Goal: Task Accomplishment & Management: Manage account settings

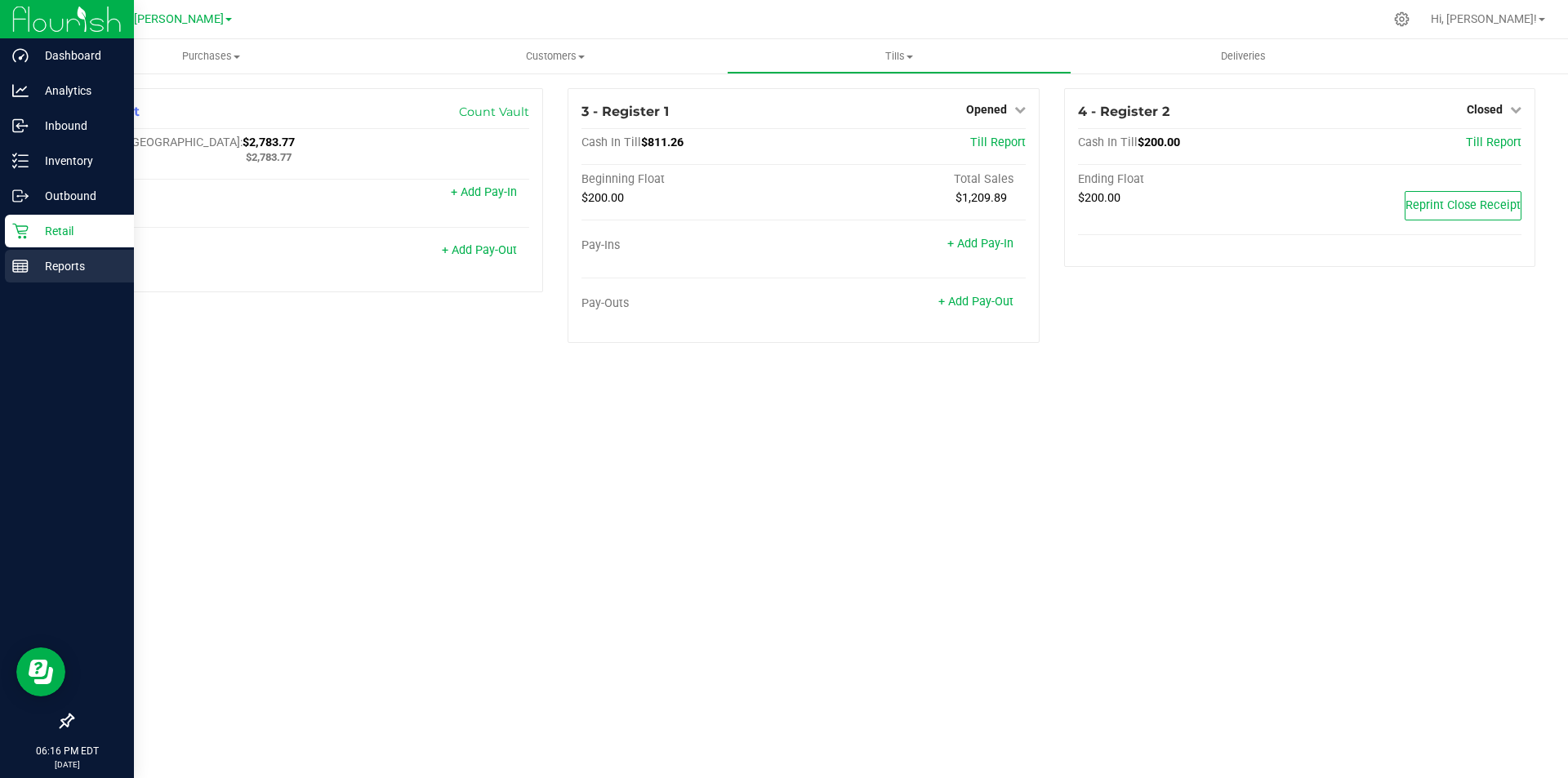
click at [39, 266] on p "Reports" at bounding box center [78, 266] width 98 height 20
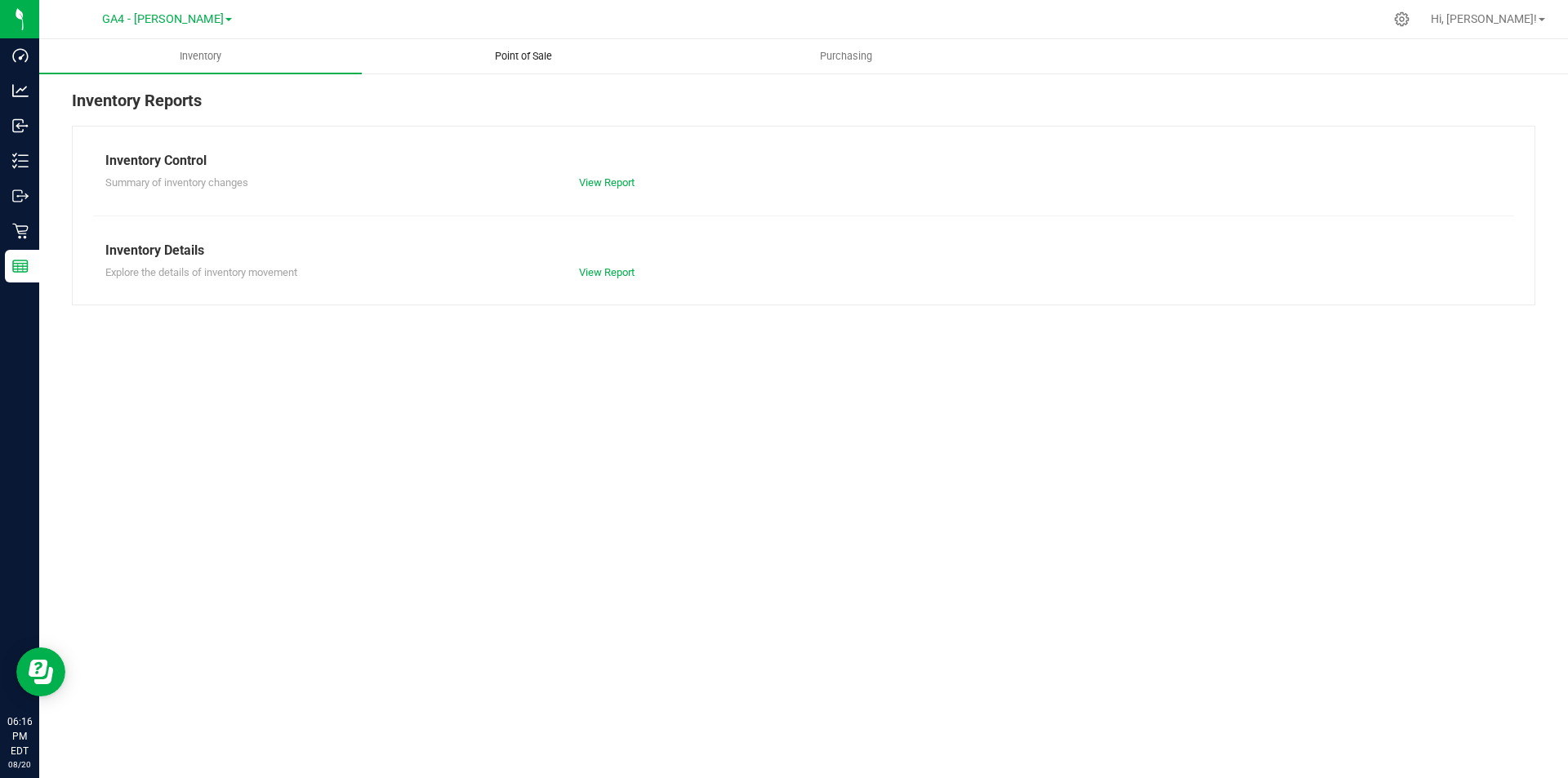
click at [526, 48] on uib-tab-heading "Point of Sale" at bounding box center [523, 56] width 321 height 32
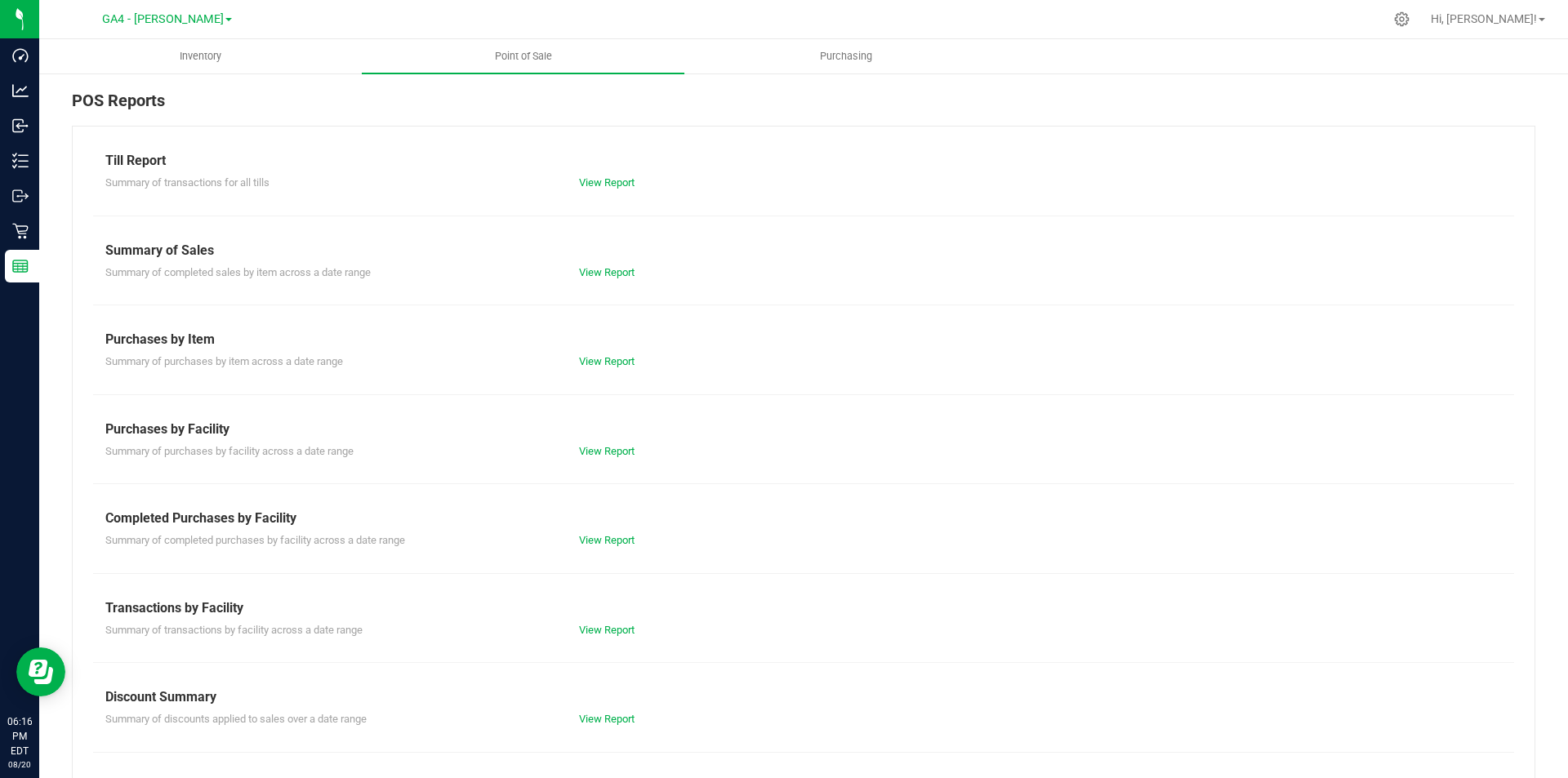
click at [597, 171] on div "Summary of transactions for all tills View Report" at bounding box center [803, 181] width 1421 height 20
click at [601, 178] on link "View Report" at bounding box center [606, 182] width 55 height 12
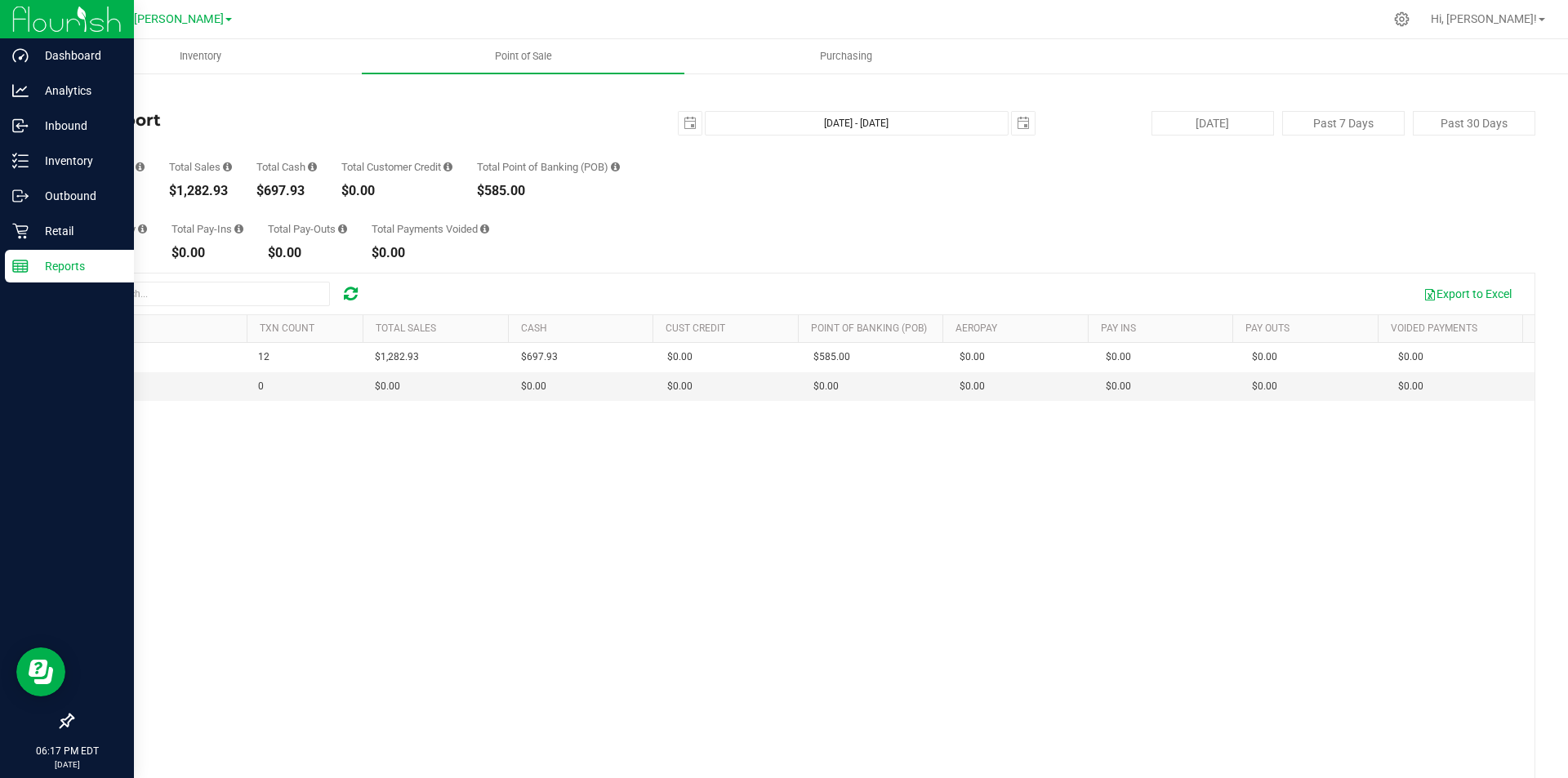
click at [74, 263] on p "Reports" at bounding box center [78, 266] width 98 height 20
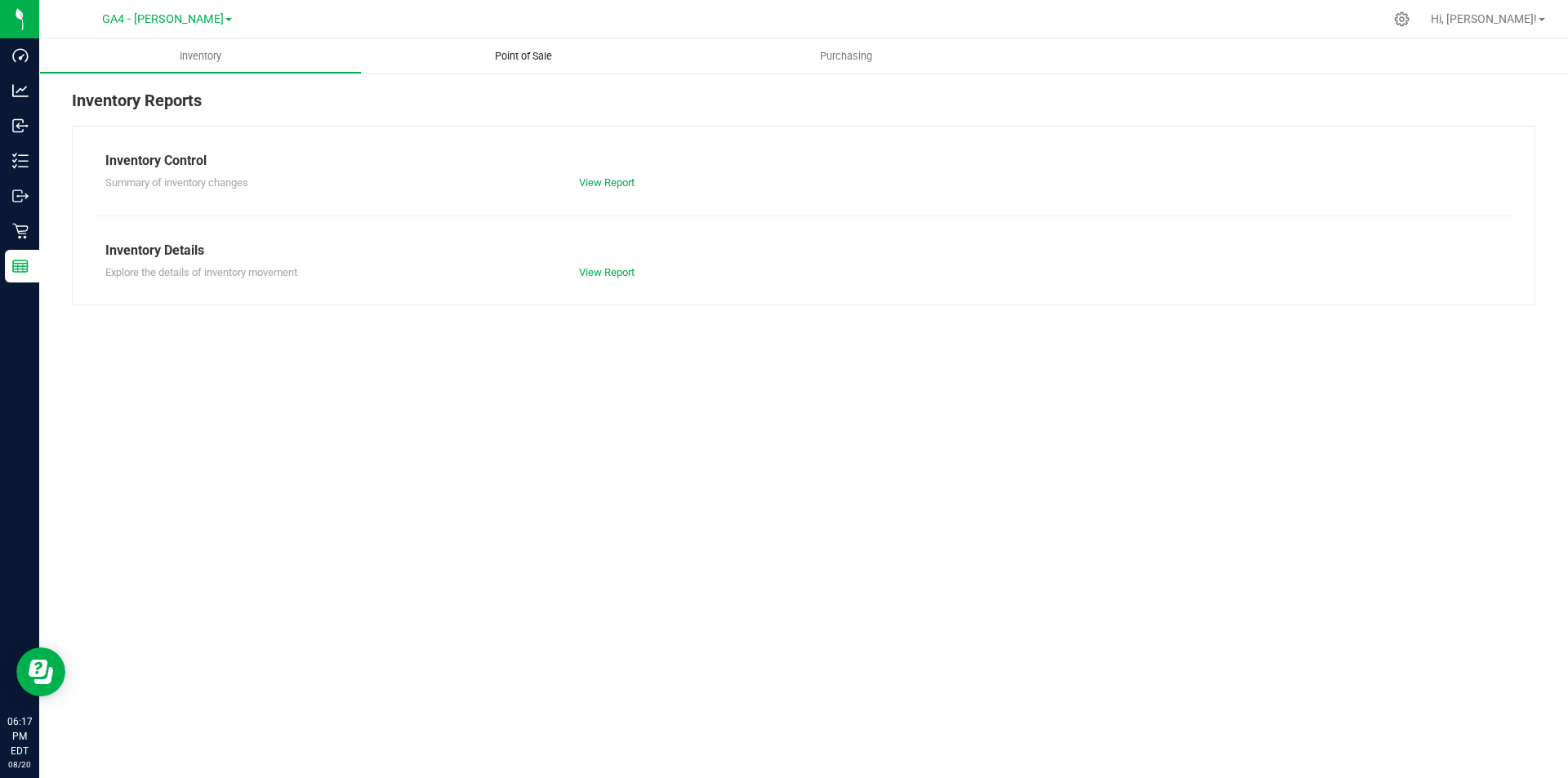
click at [517, 59] on span "Point of Sale" at bounding box center [524, 55] width 101 height 14
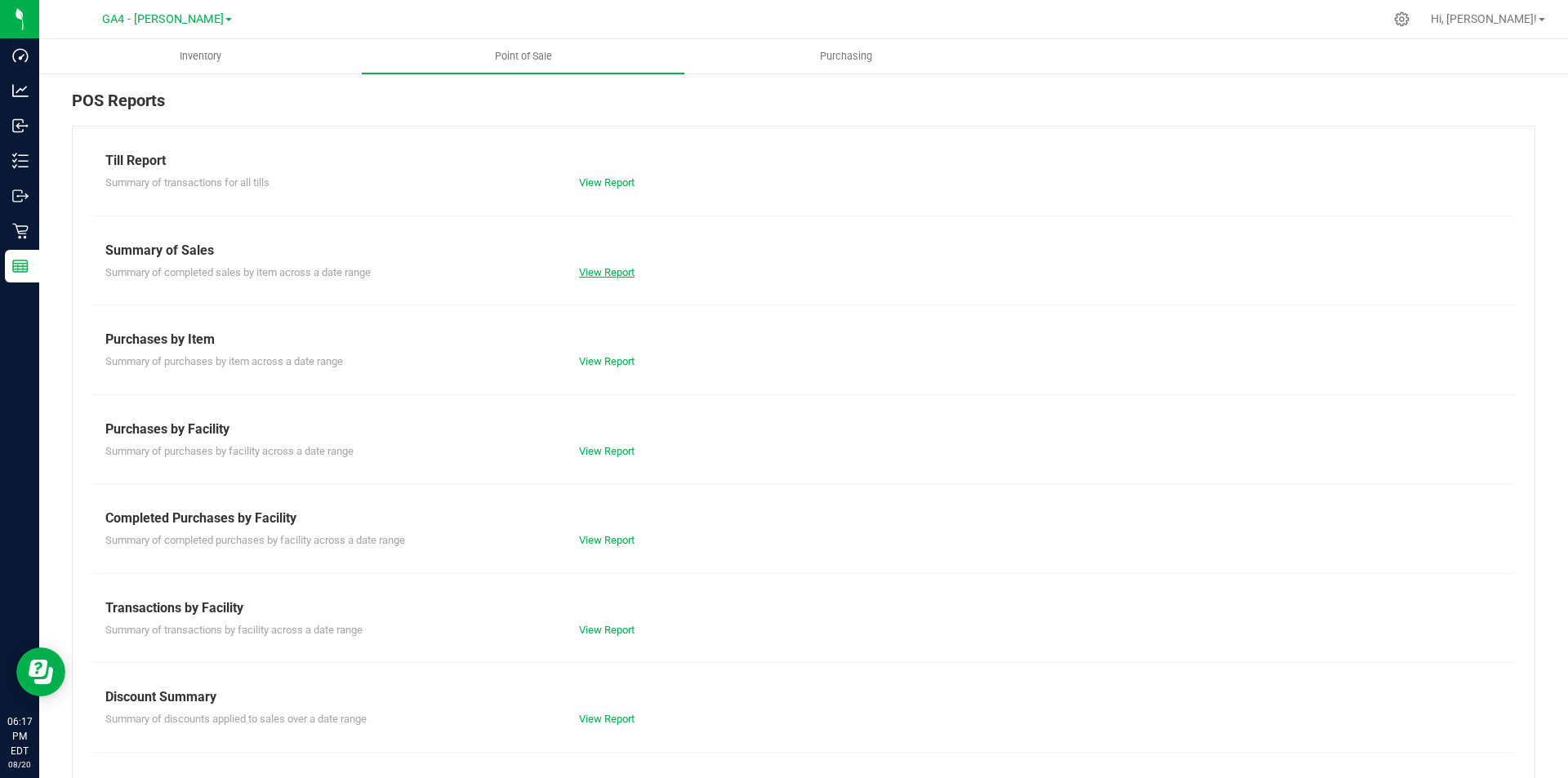
click at [625, 277] on link "View Report" at bounding box center [606, 272] width 55 height 12
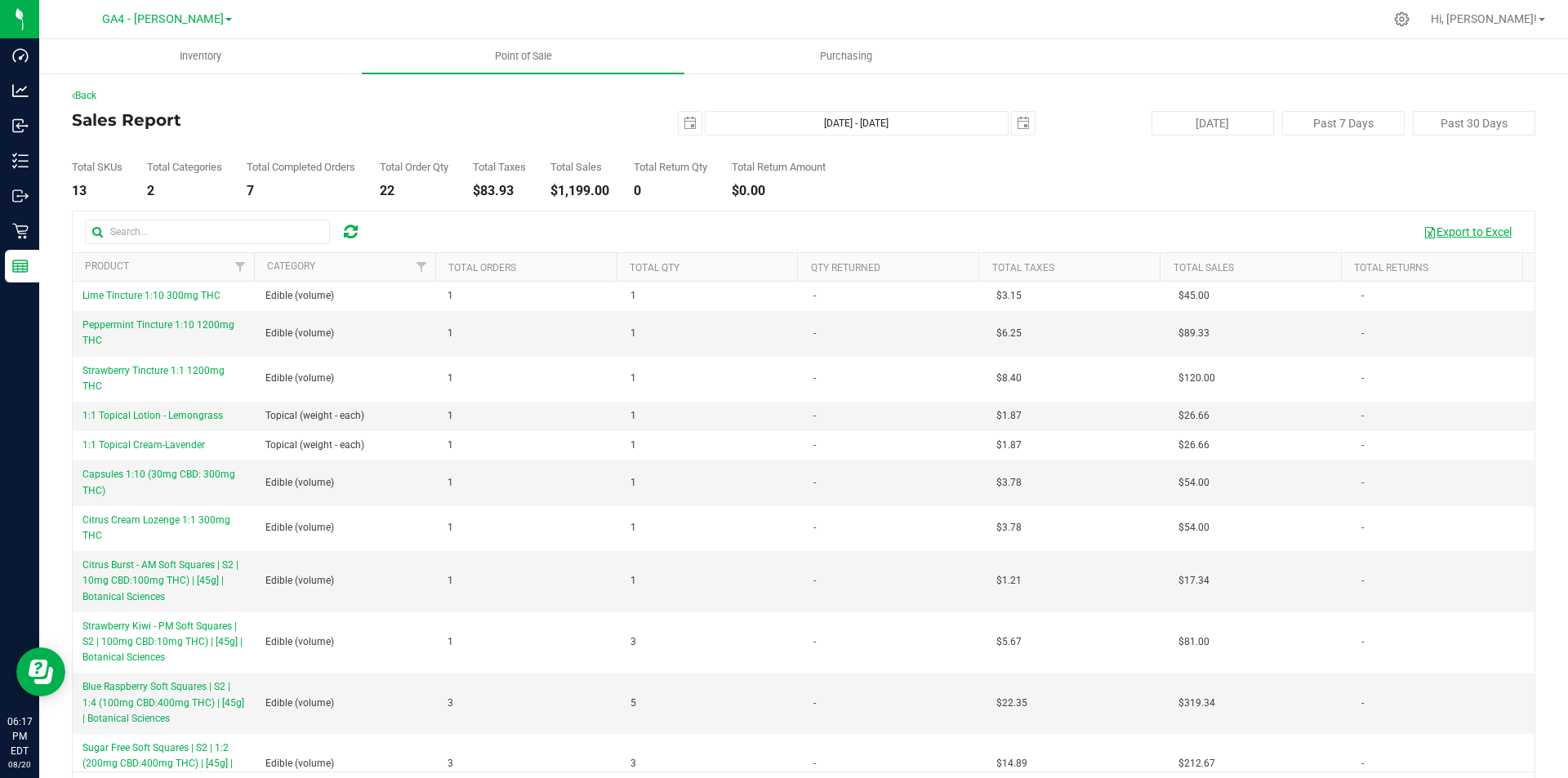
click at [1441, 232] on button "Export to Excel" at bounding box center [1467, 232] width 109 height 28
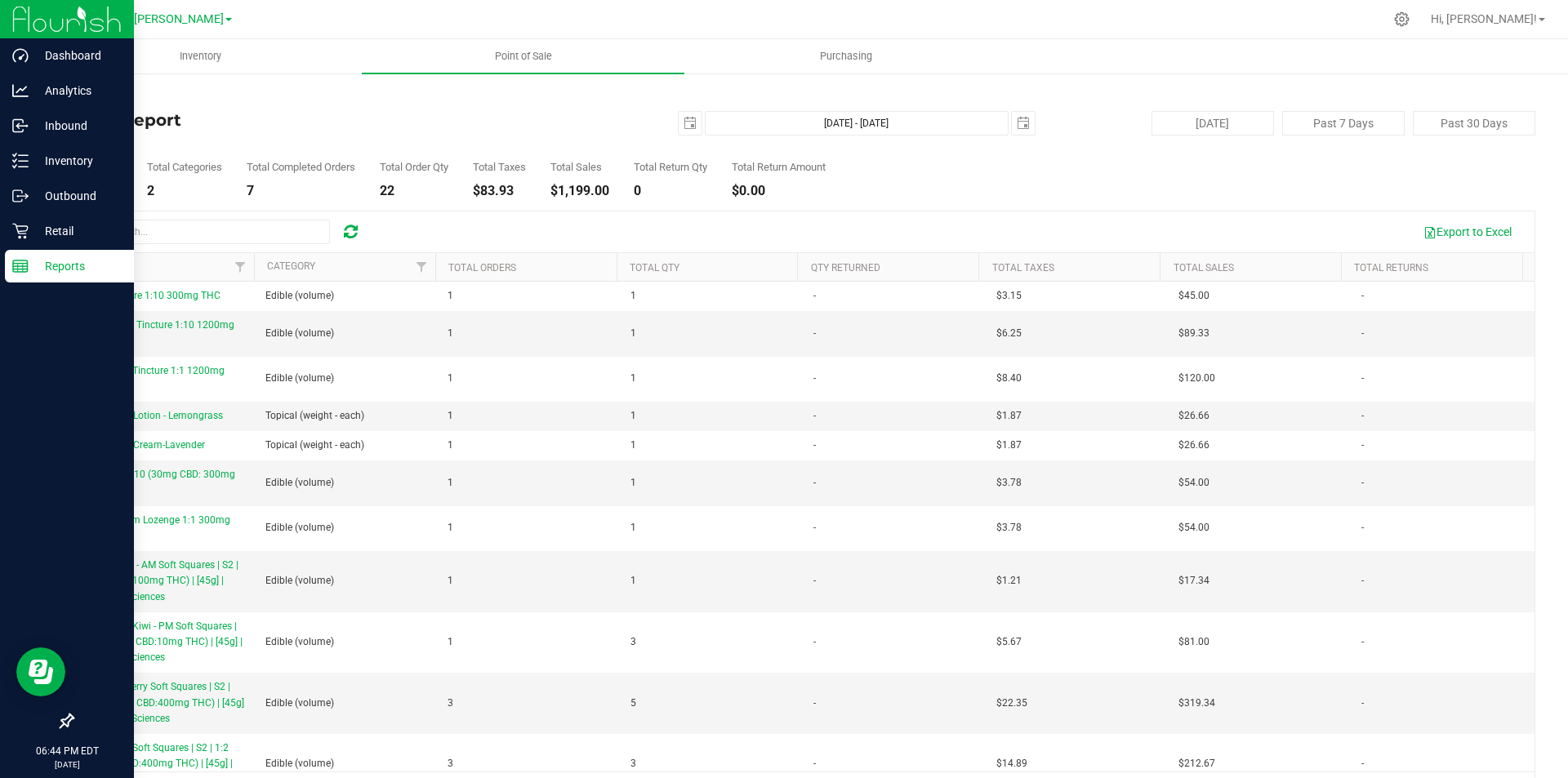
click at [58, 266] on p "Reports" at bounding box center [78, 266] width 98 height 20
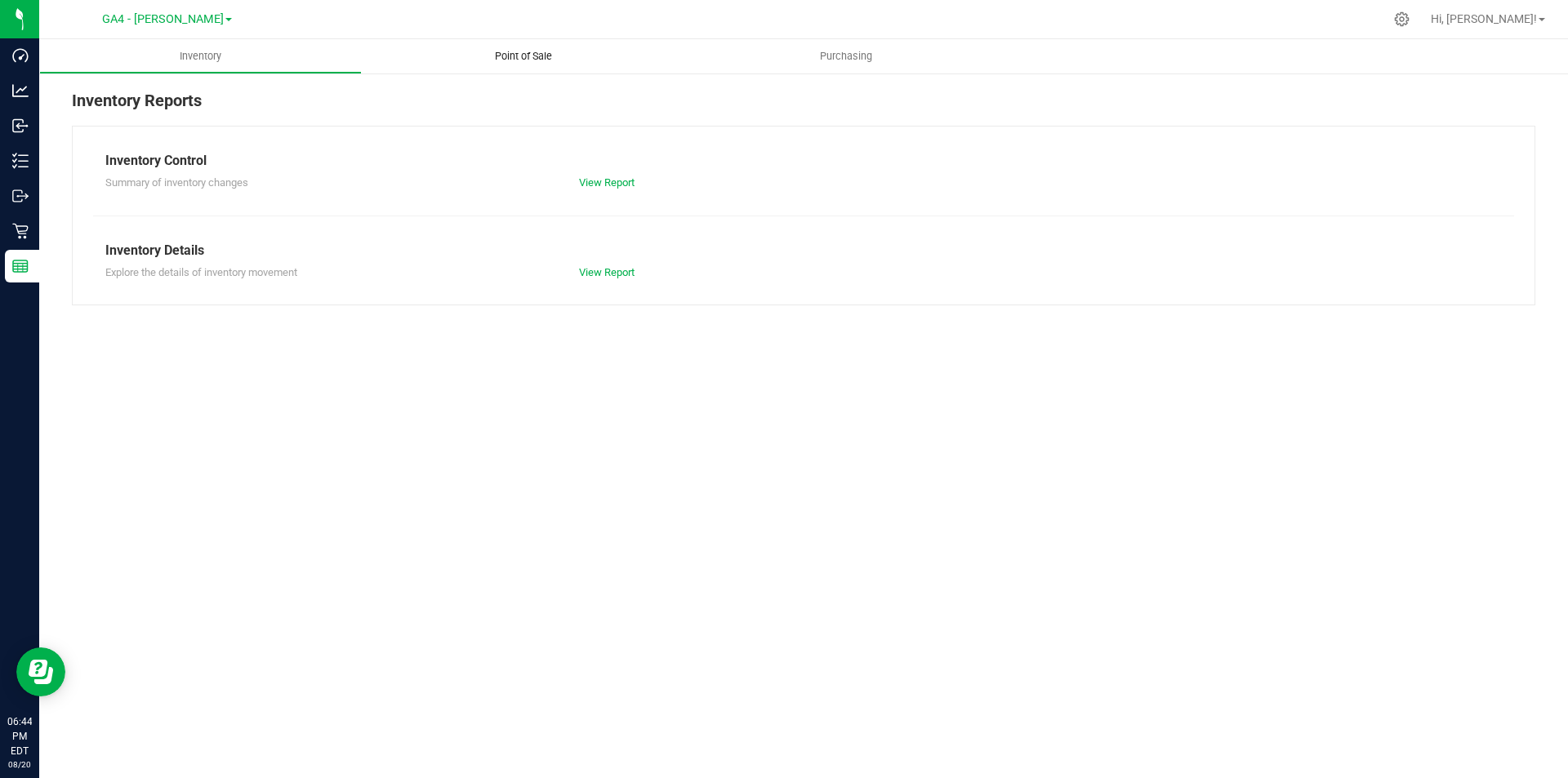
click at [532, 54] on span "Point of Sale" at bounding box center [524, 55] width 101 height 14
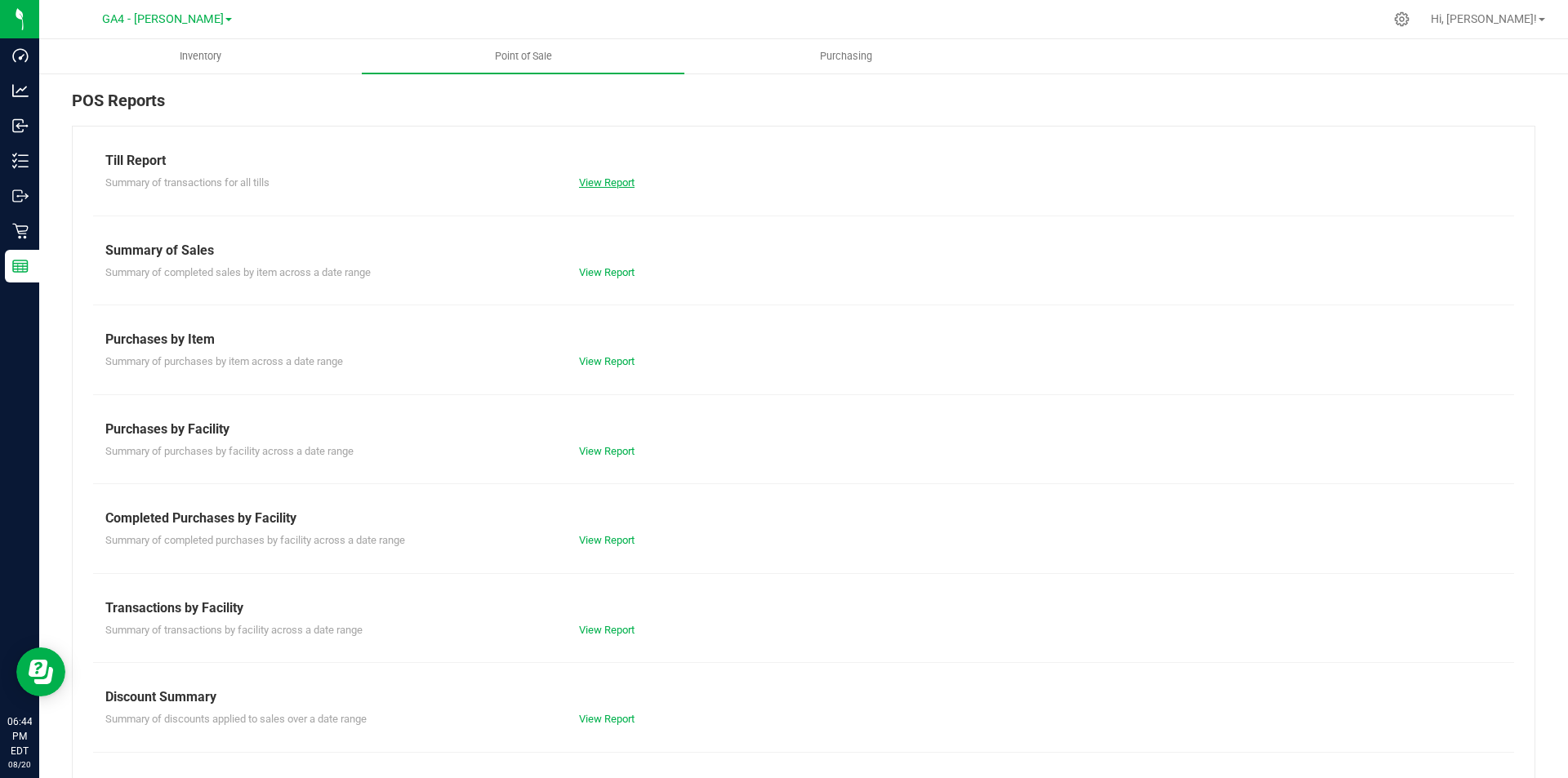
click at [600, 178] on link "View Report" at bounding box center [606, 182] width 55 height 12
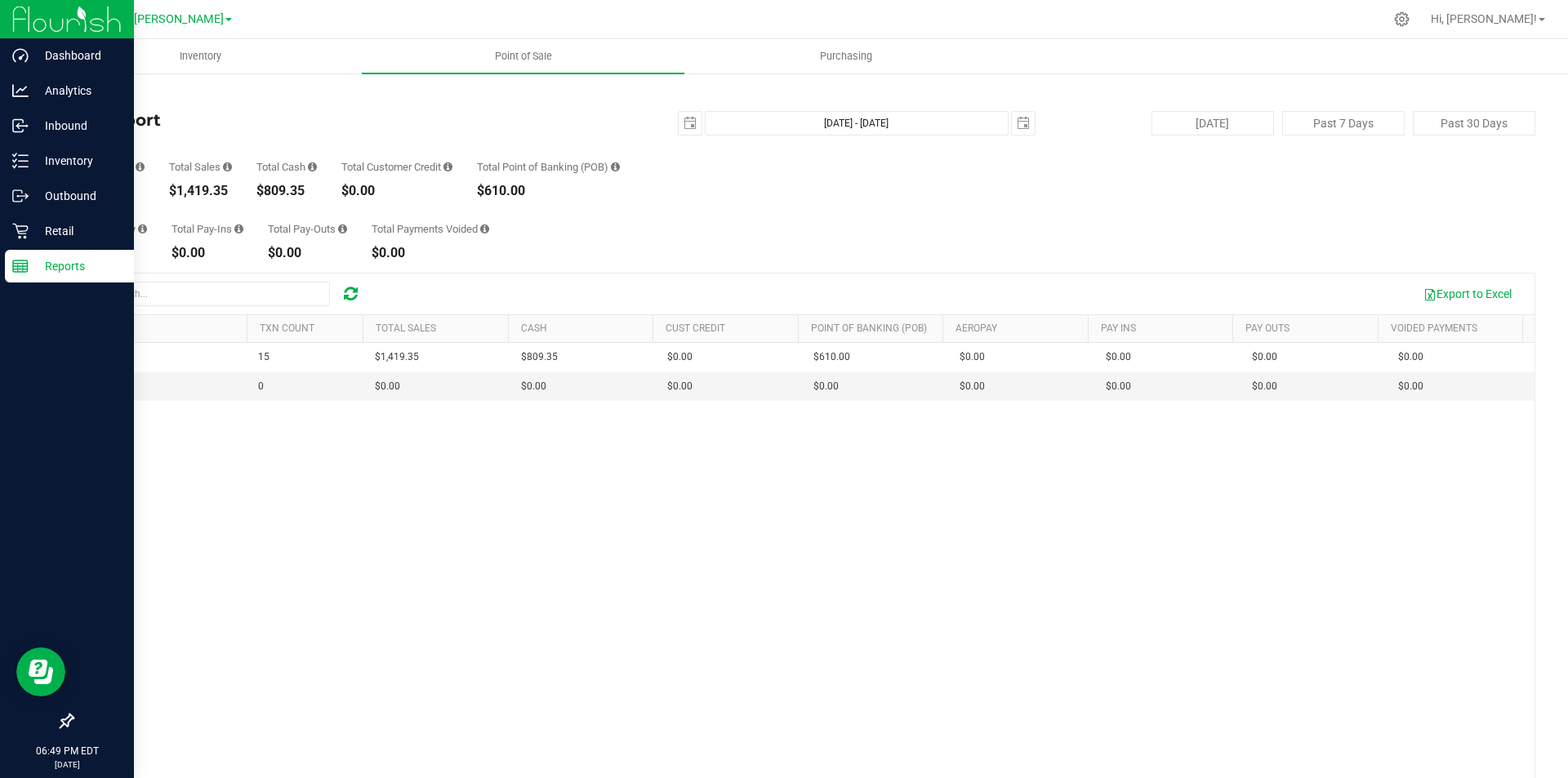
click at [35, 269] on p "Reports" at bounding box center [78, 266] width 98 height 20
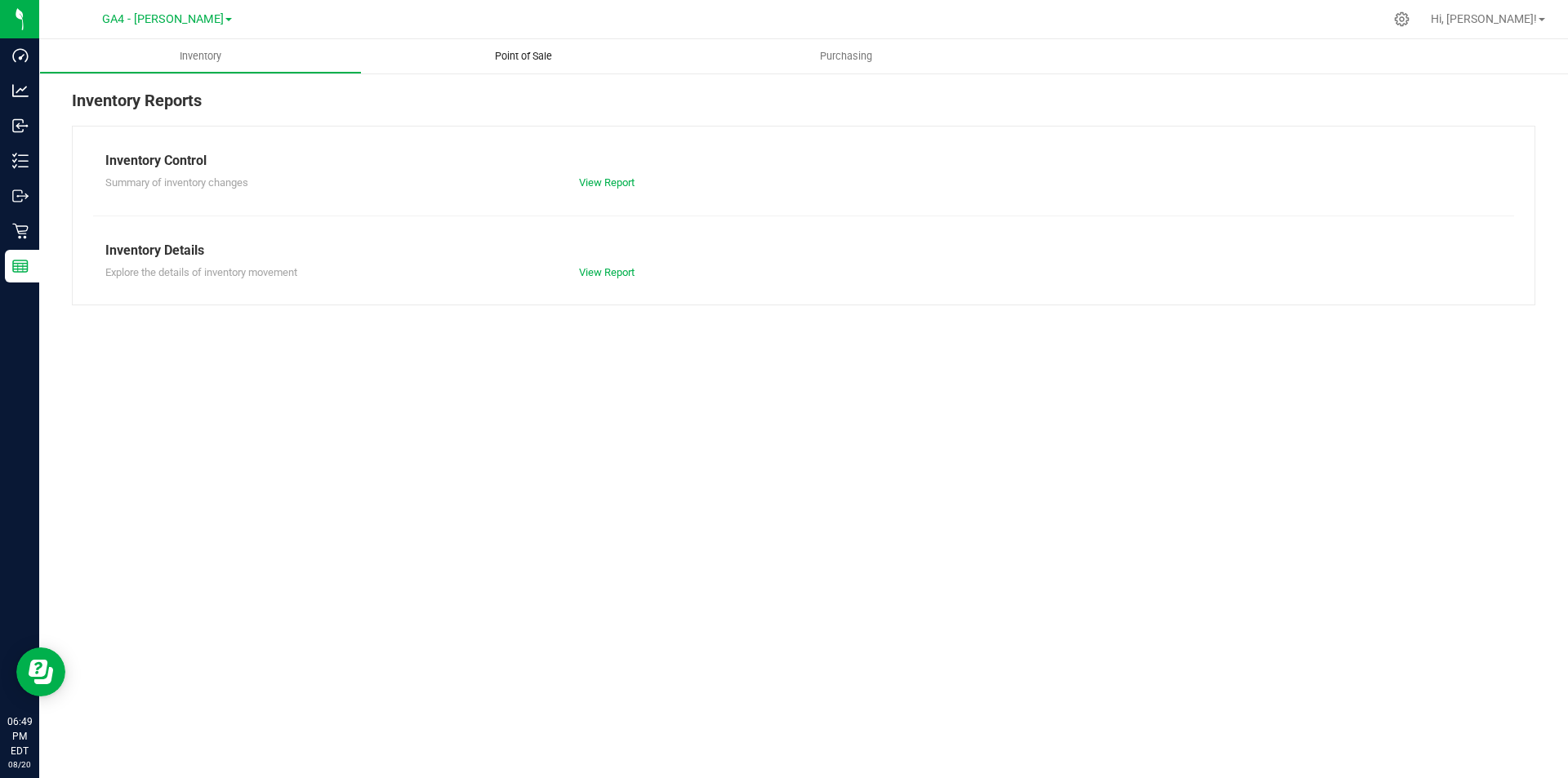
click at [500, 52] on span "Point of Sale" at bounding box center [524, 55] width 101 height 14
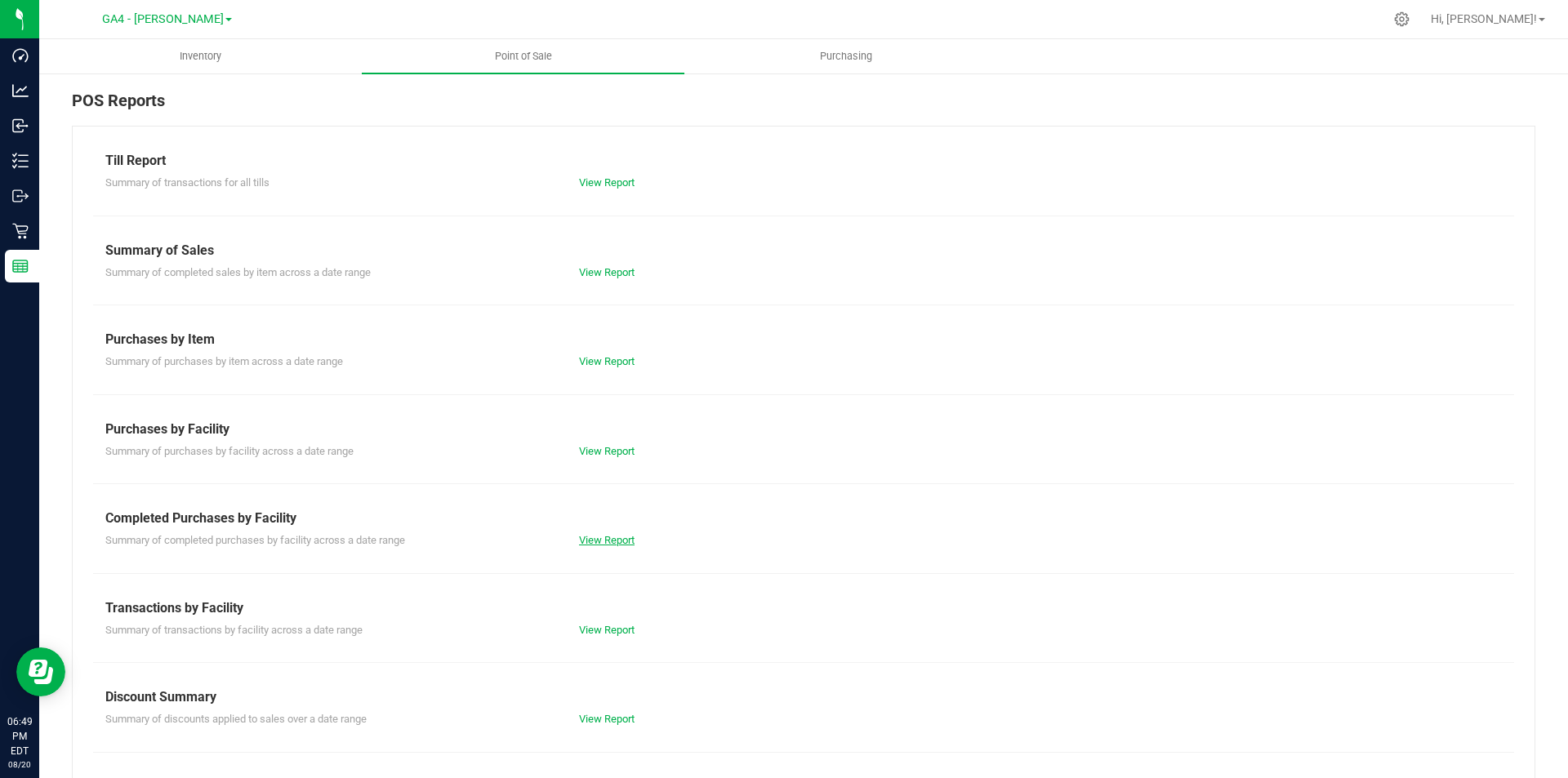
click at [599, 543] on link "View Report" at bounding box center [606, 540] width 55 height 12
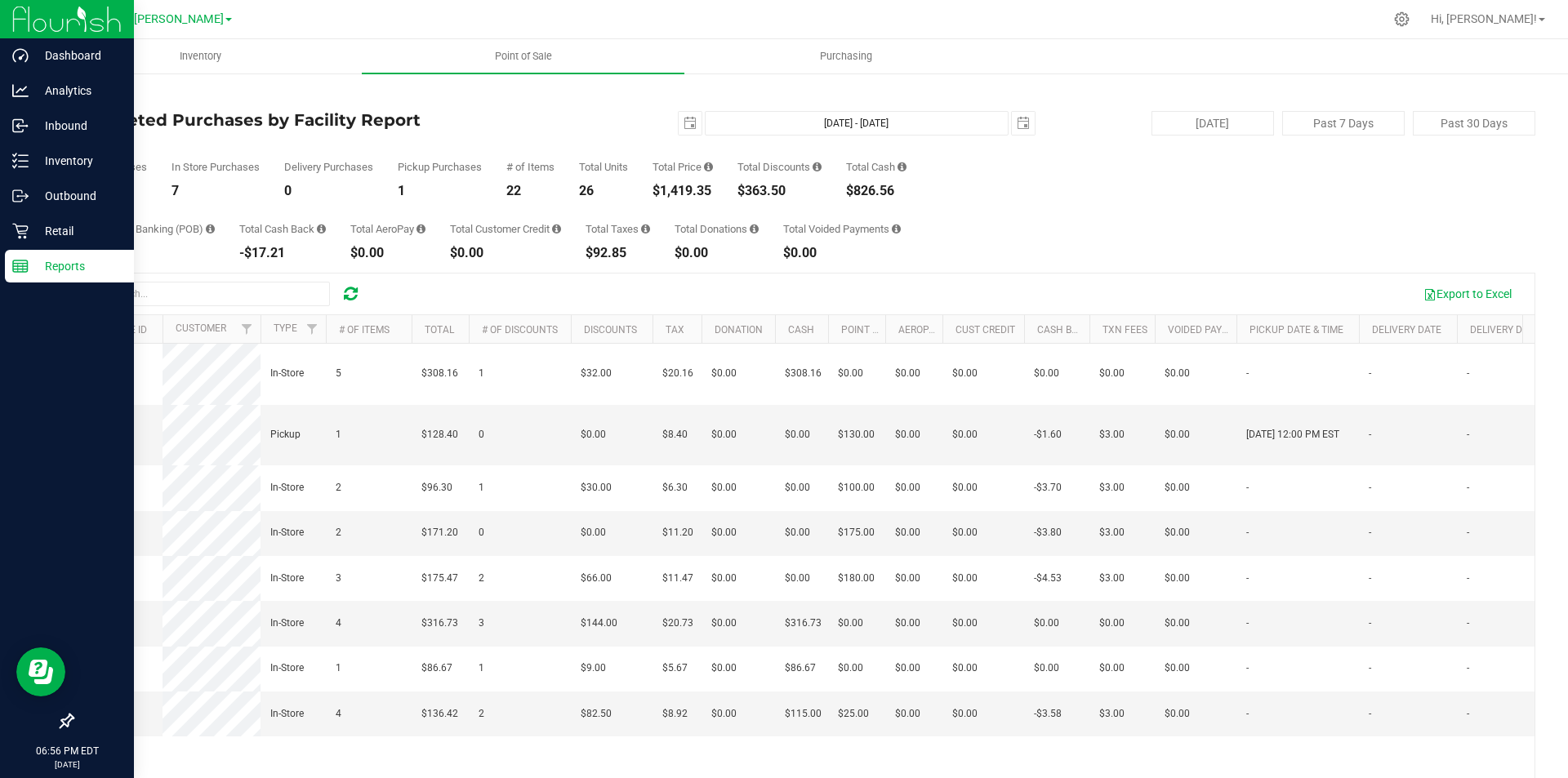
click at [62, 272] on p "Reports" at bounding box center [78, 266] width 98 height 20
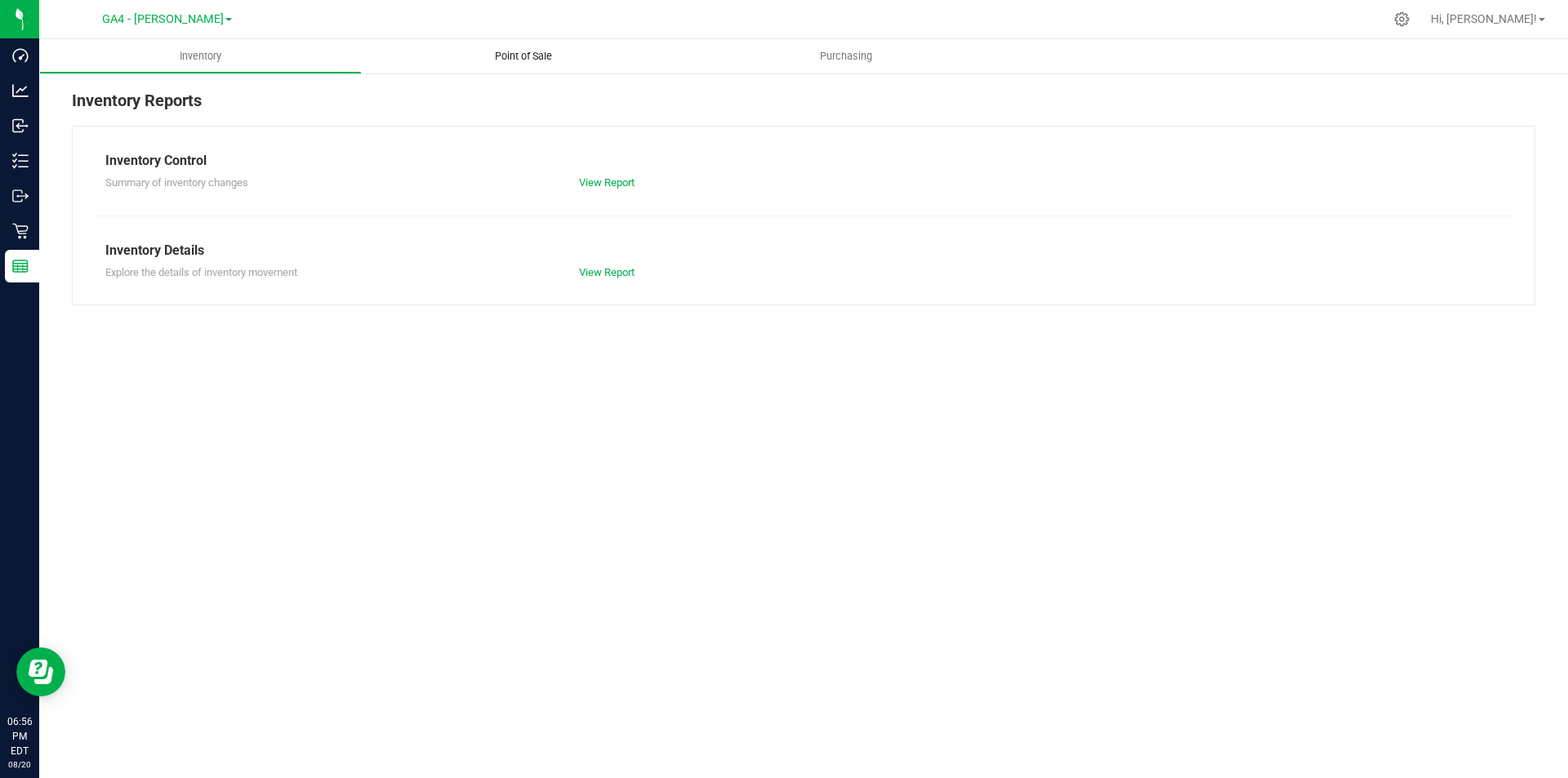
click at [527, 59] on span "Point of Sale" at bounding box center [524, 55] width 101 height 14
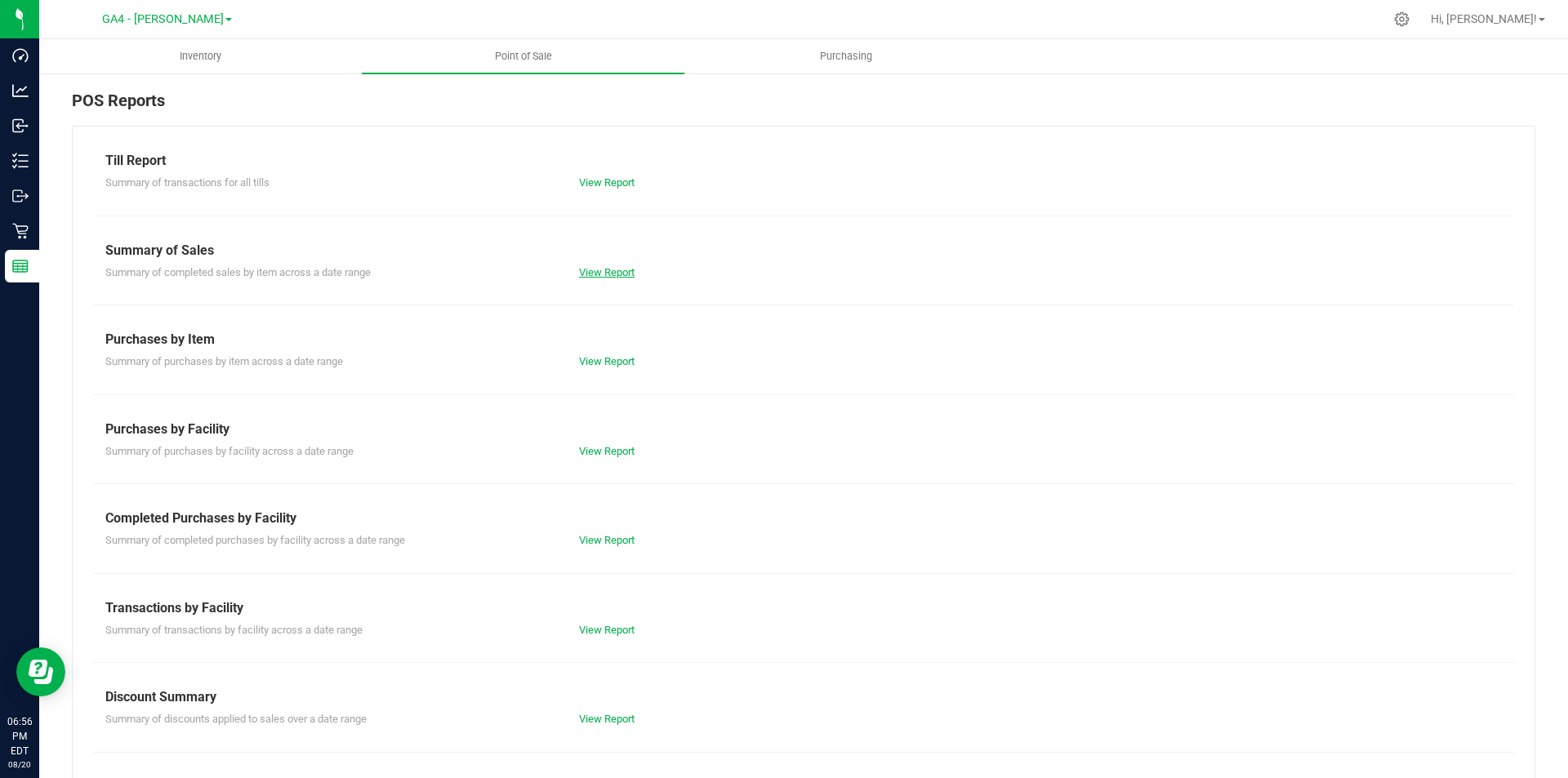
click at [610, 272] on link "View Report" at bounding box center [606, 272] width 55 height 12
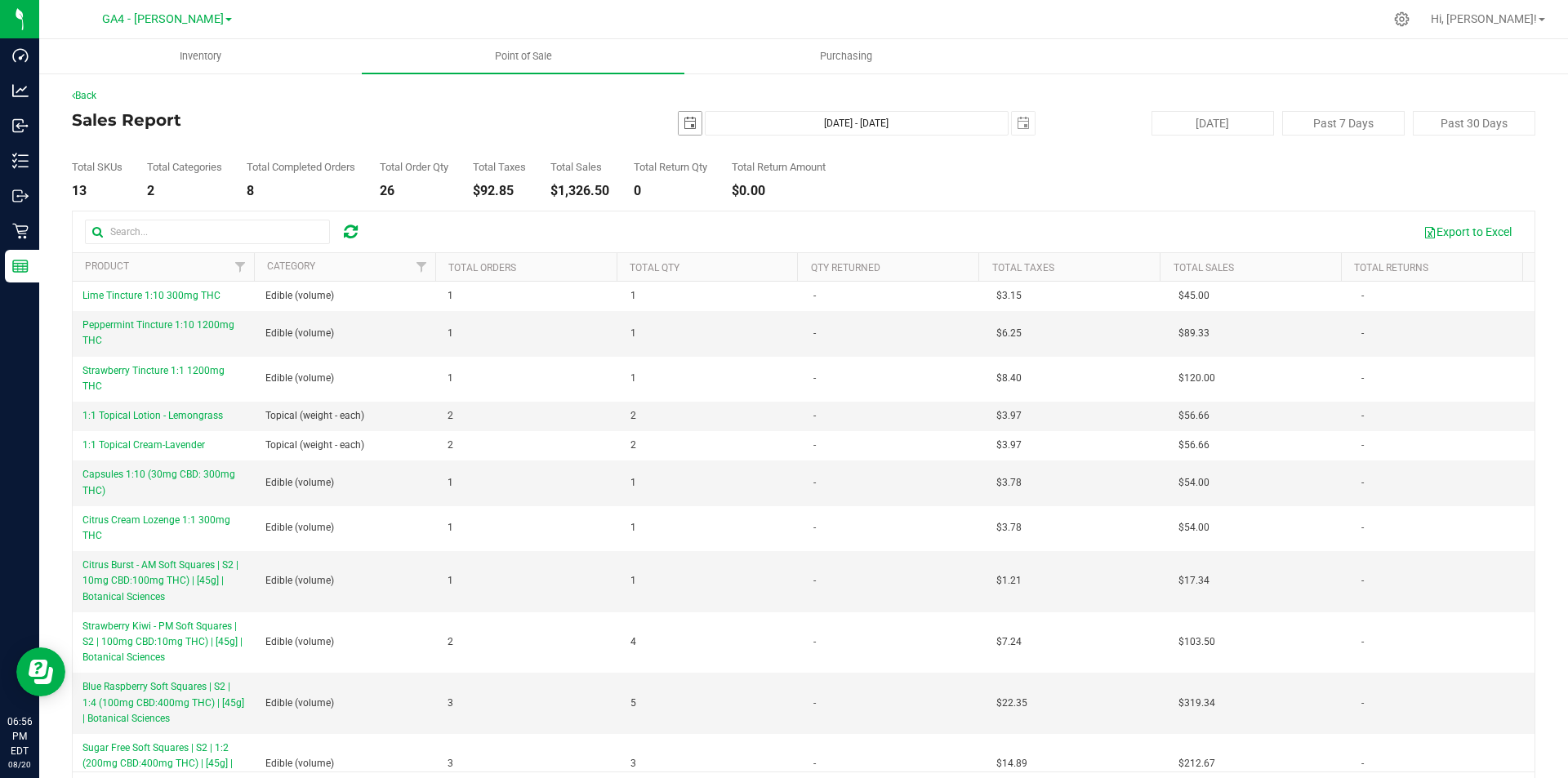
click at [686, 118] on span "select" at bounding box center [690, 123] width 13 height 13
click at [680, 291] on link "17" at bounding box center [685, 290] width 24 height 26
type input "[DATE]"
type input "[DATE] - [DATE]"
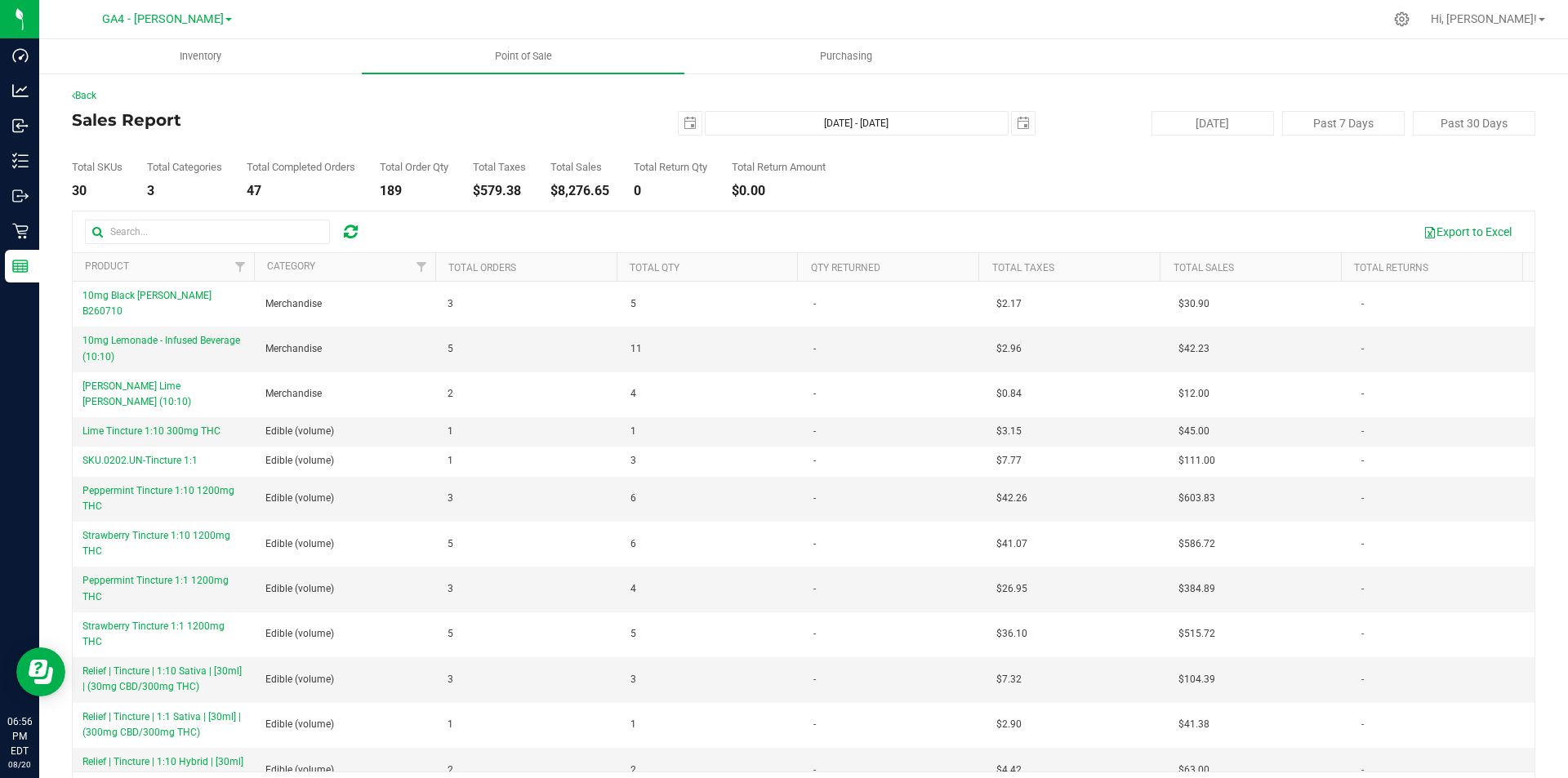
drag, startPoint x: 622, startPoint y: 189, endPoint x: 555, endPoint y: 187, distance: 67.0
click at [555, 187] on div "Total SKUs 30 Total Categories 3 Total Completed Orders 47 Total Order Qty 189 …" at bounding box center [803, 166] width 1464 height 62
click at [623, 191] on div "Total SKUs 30 Total Categories 3 Total Completed Orders 47 Total Order Qty 189 …" at bounding box center [803, 166] width 1464 height 62
drag, startPoint x: 623, startPoint y: 191, endPoint x: 566, endPoint y: 191, distance: 57.0
click at [566, 191] on div "Total SKUs 30 Total Categories 3 Total Completed Orders 47 Total Order Qty 189 …" at bounding box center [803, 166] width 1464 height 62
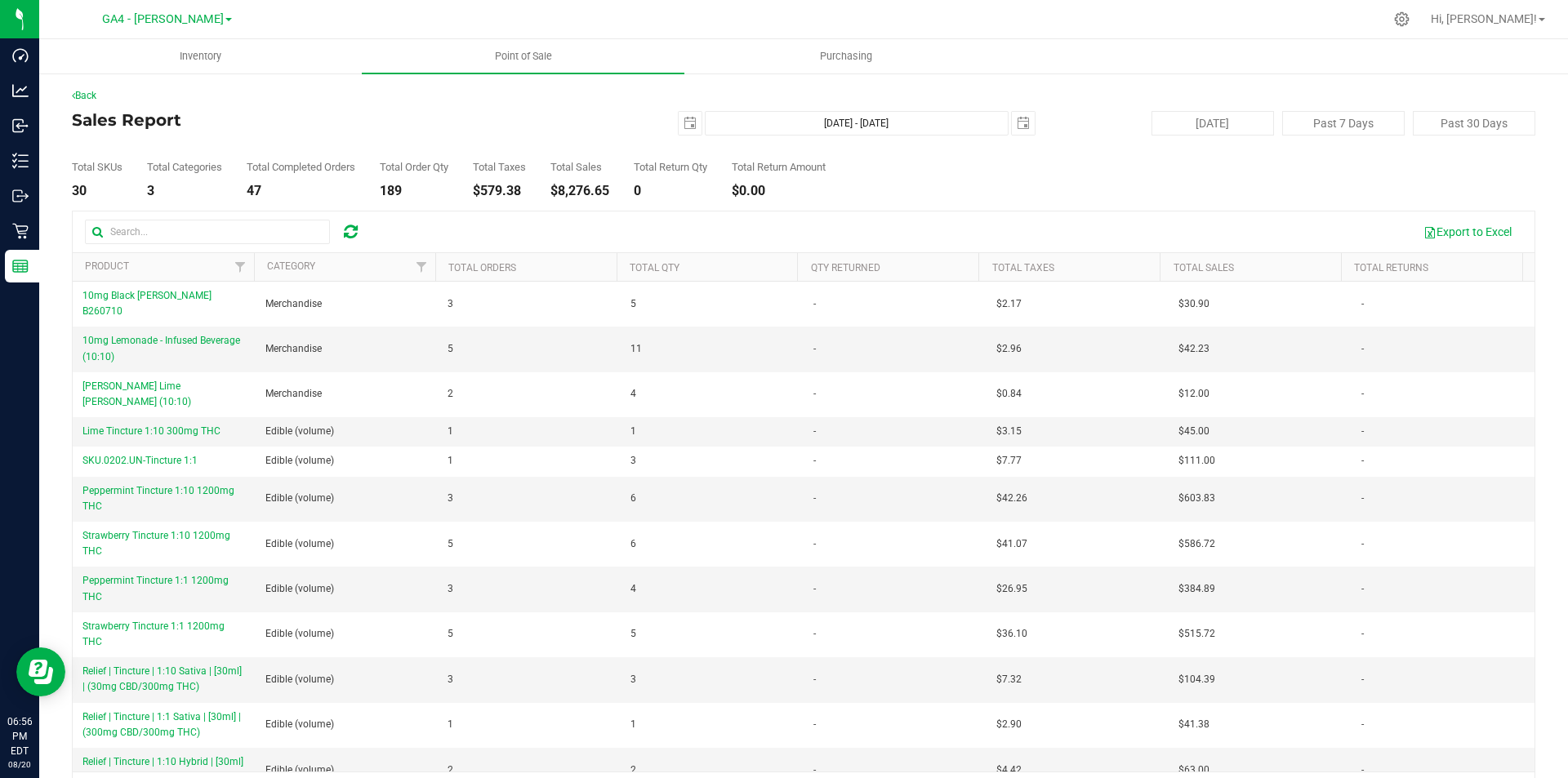
click at [564, 158] on div "Total SKUs 30 Total Categories 3 Total Completed Orders 47 Total Order Qty 189 …" at bounding box center [803, 166] width 1464 height 62
click at [684, 124] on span "select" at bounding box center [690, 123] width 13 height 13
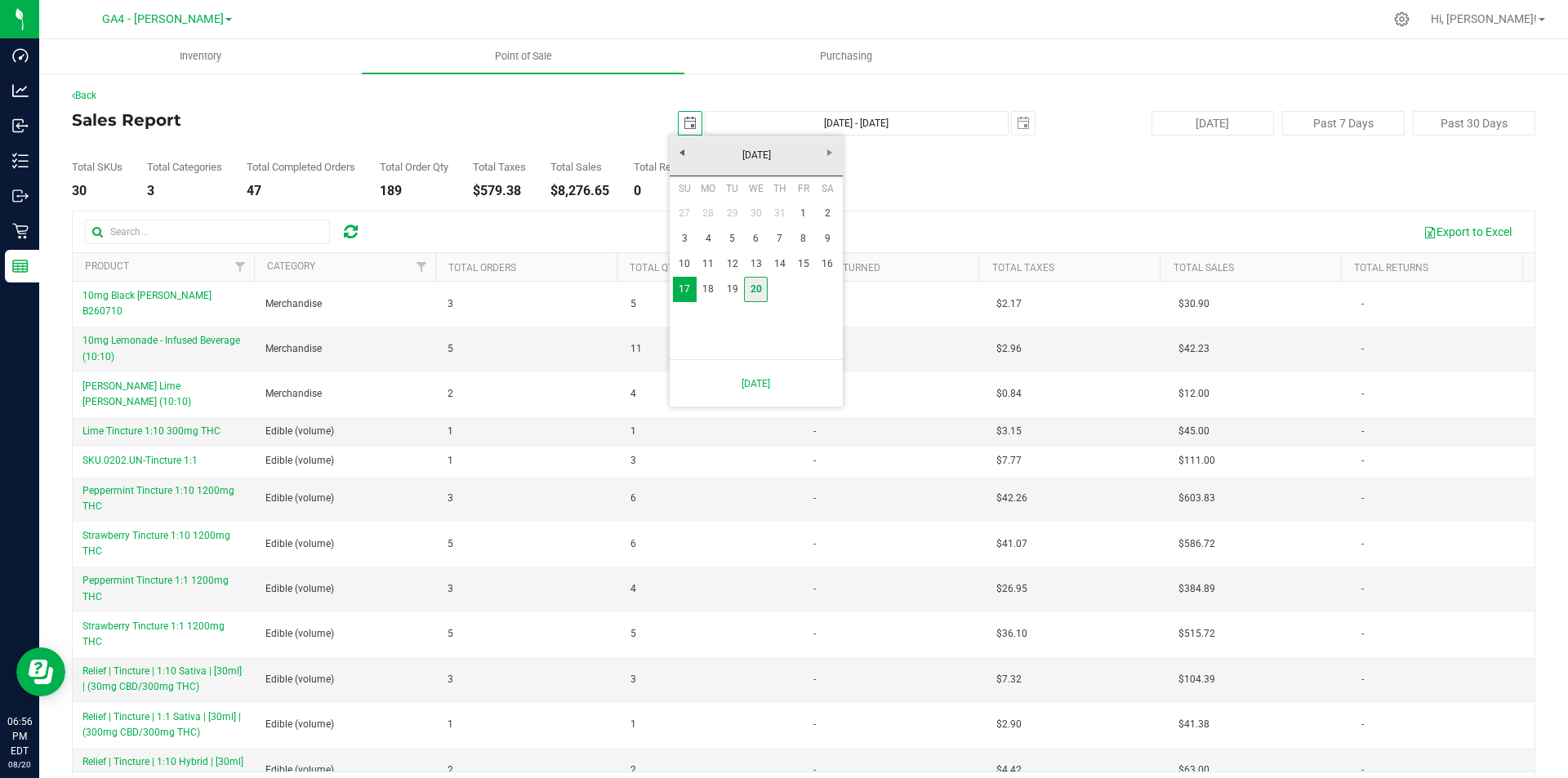
click at [750, 289] on link "20" at bounding box center [756, 290] width 24 height 26
type input "[DATE]"
type input "[DATE] - [DATE]"
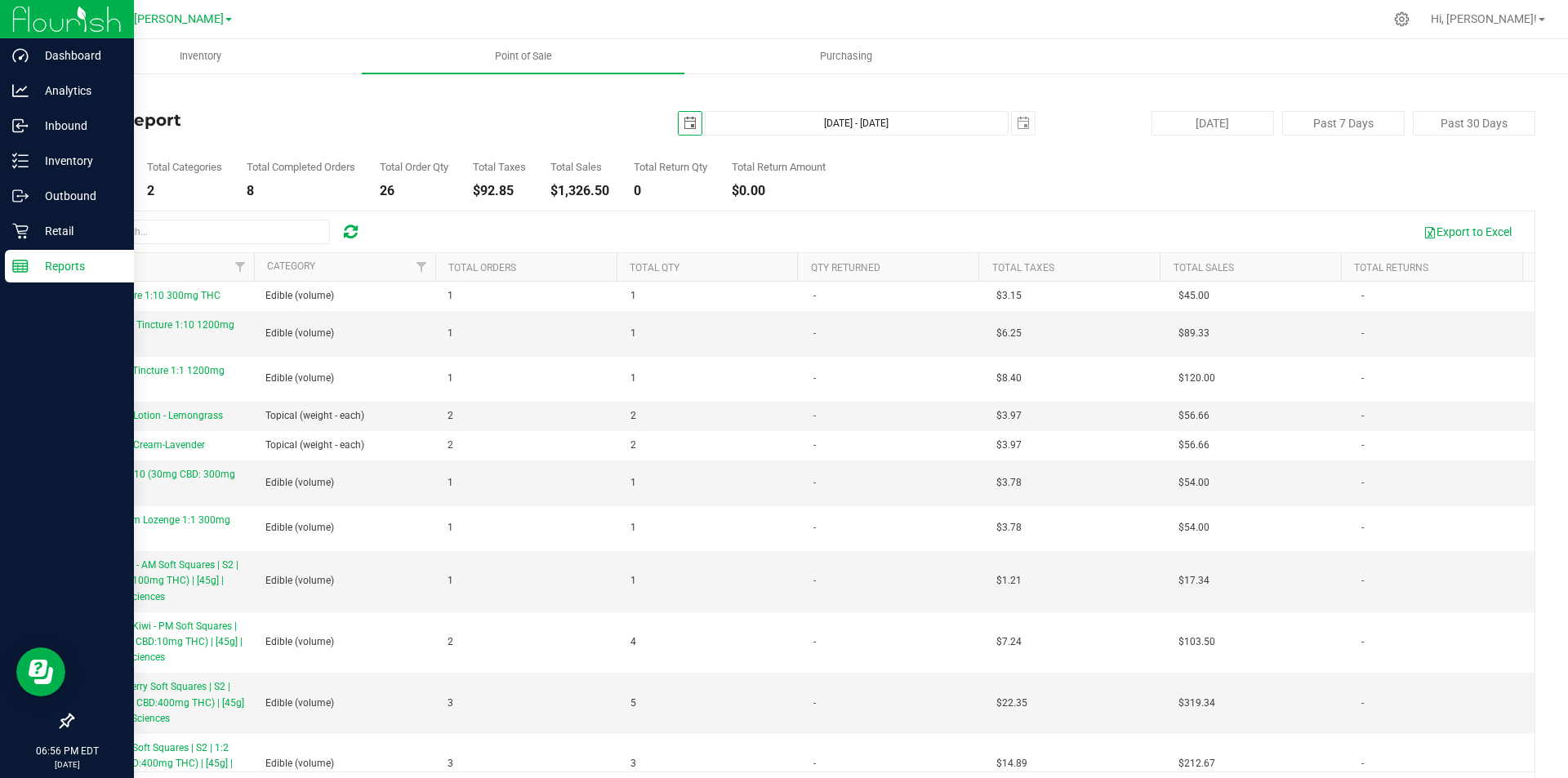
click at [71, 18] on img at bounding box center [67, 19] width 109 height 38
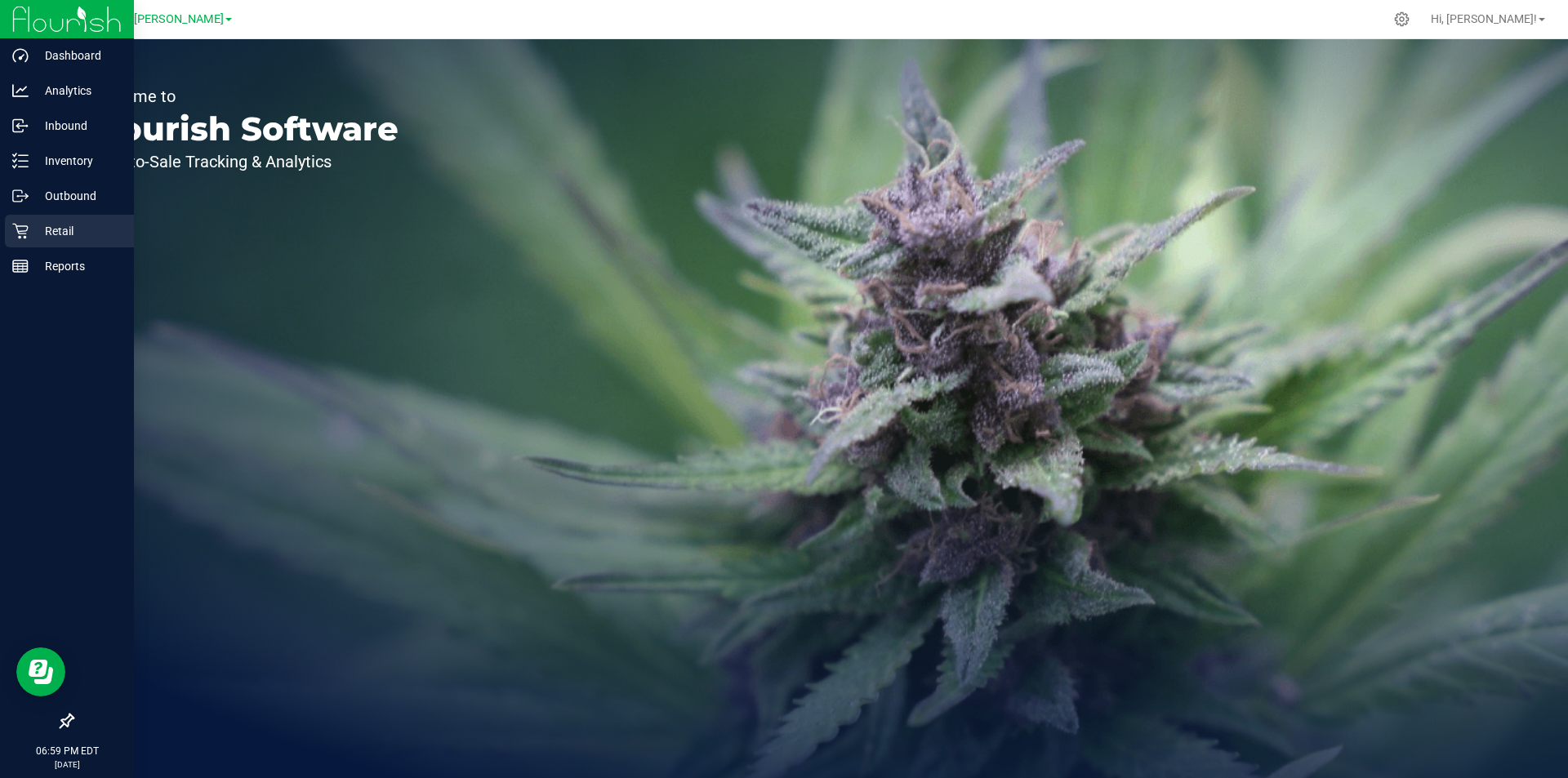
click at [41, 229] on p "Retail" at bounding box center [78, 231] width 98 height 20
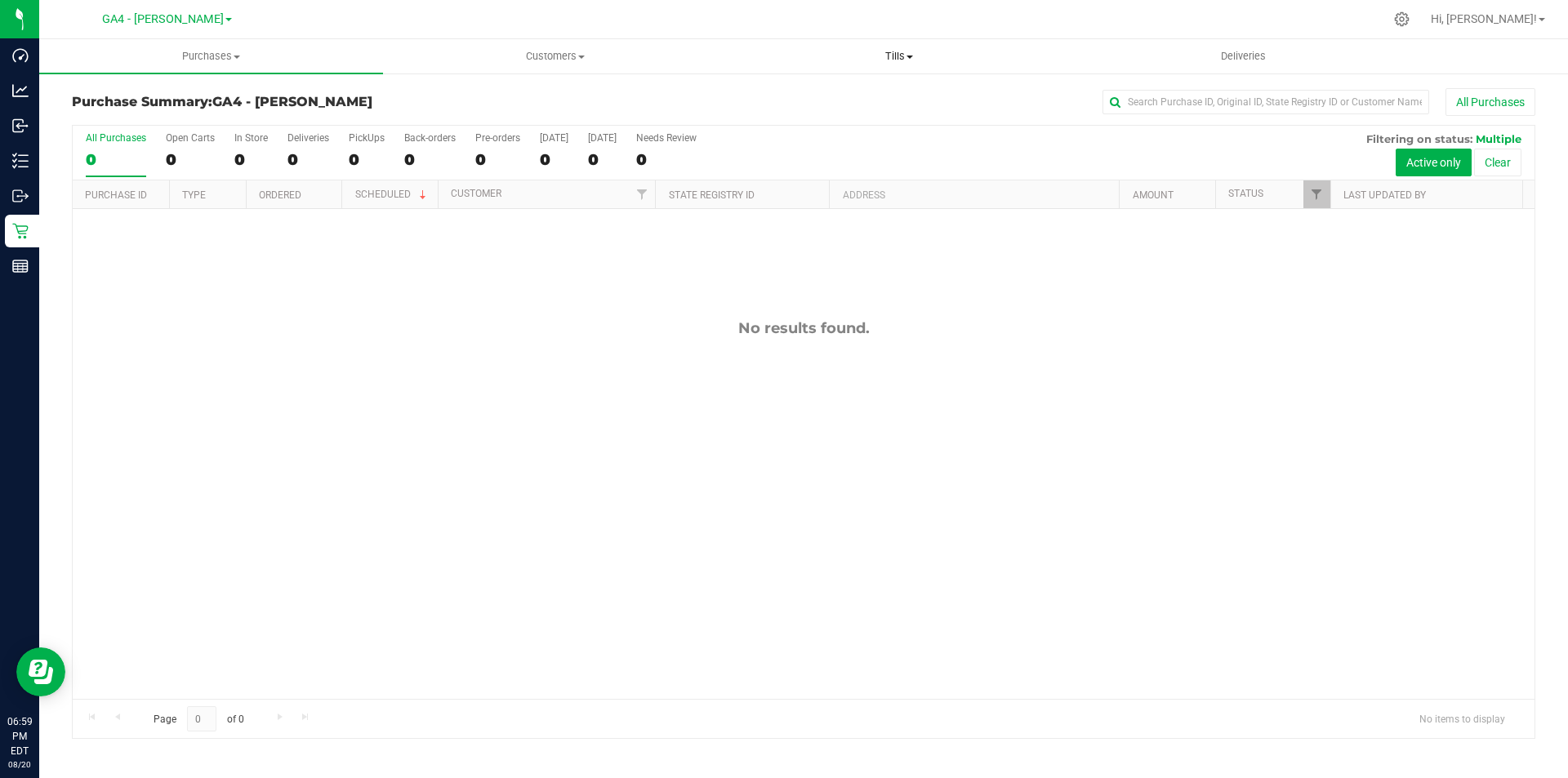
click at [900, 55] on span "Tills" at bounding box center [899, 55] width 342 height 14
click at [825, 103] on span "Manage tills" at bounding box center [782, 98] width 110 height 14
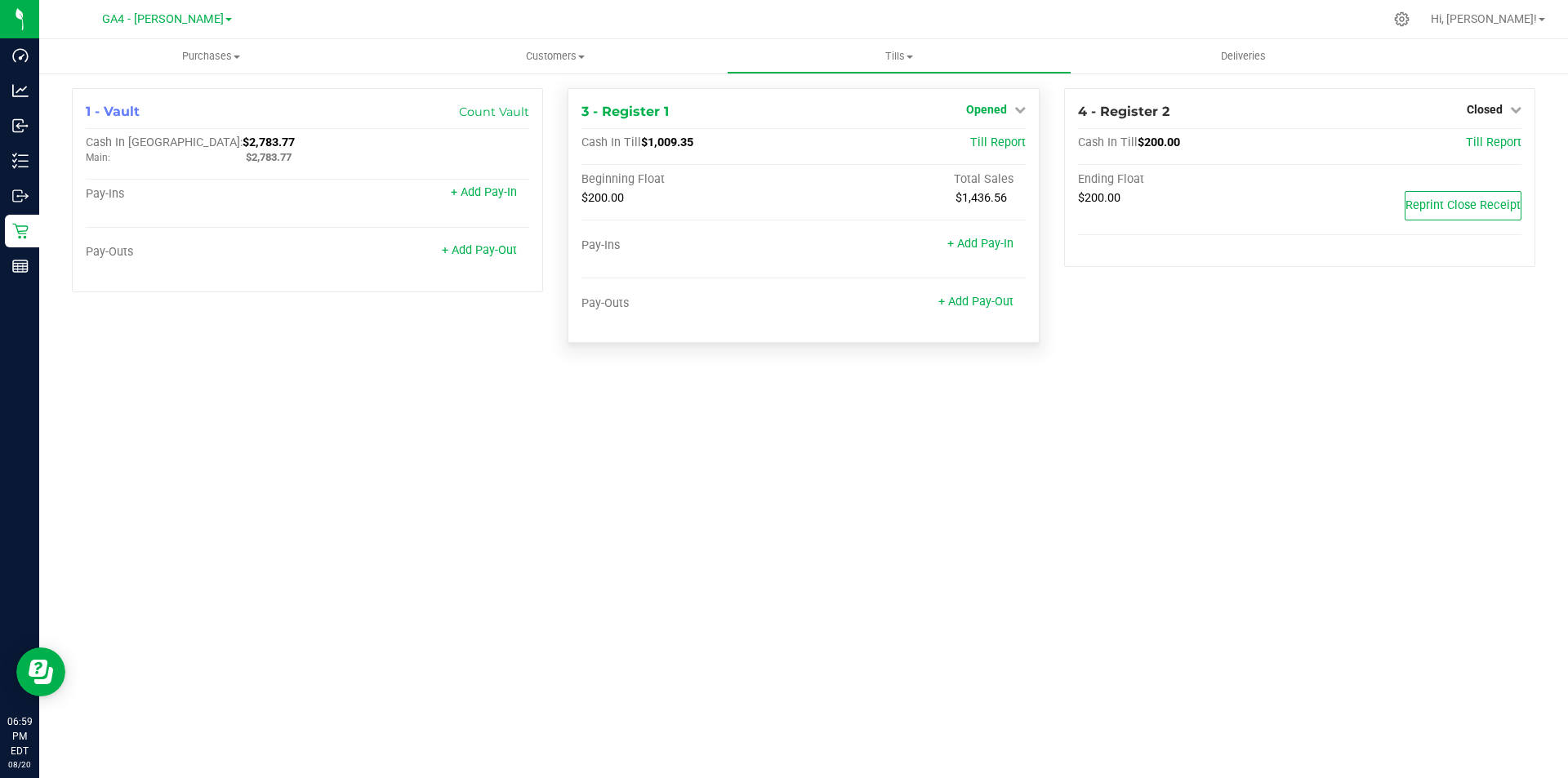
click at [987, 112] on span "Opened" at bounding box center [987, 109] width 41 height 13
click at [994, 144] on link "Close Till" at bounding box center [988, 143] width 44 height 13
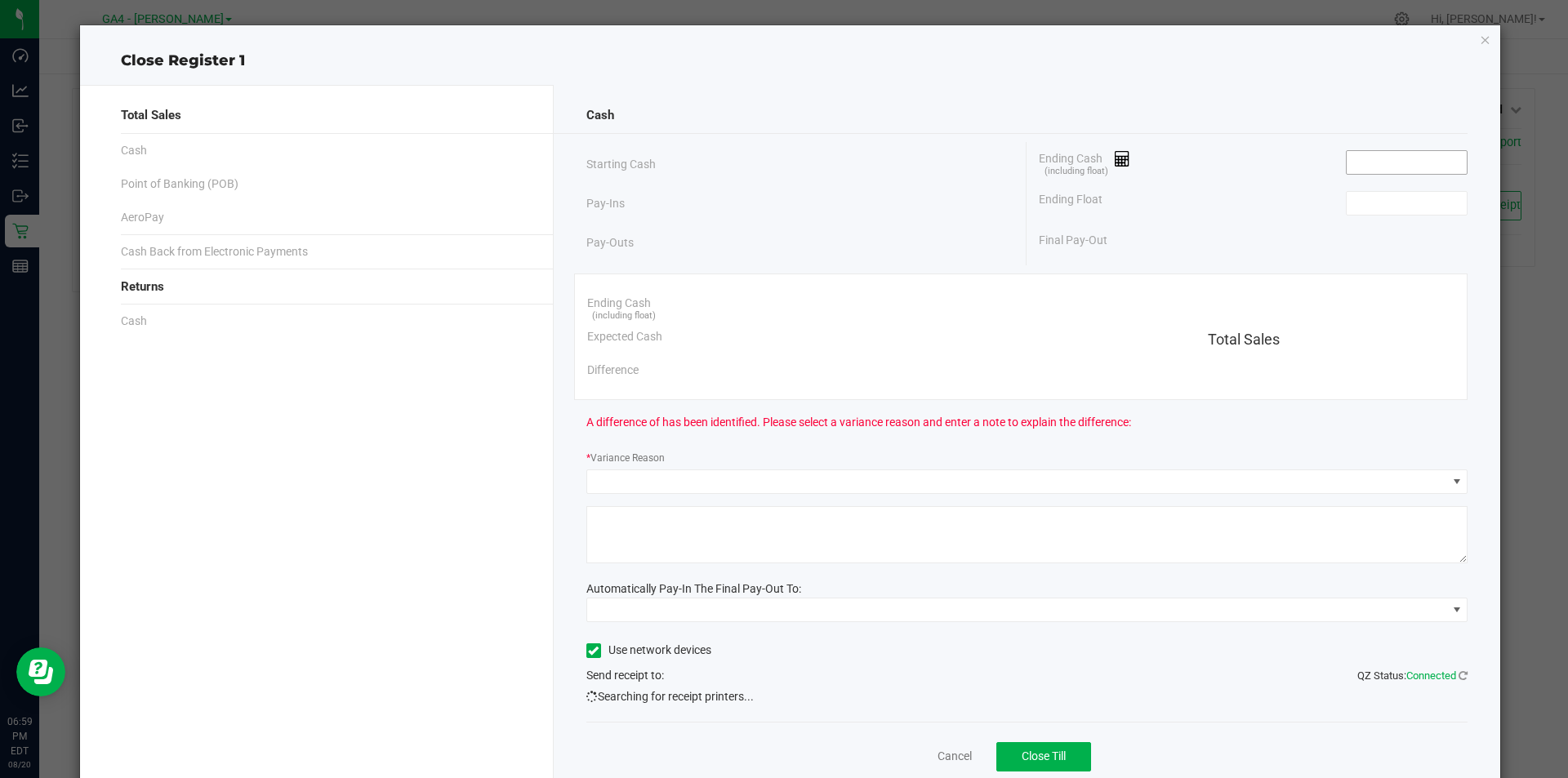
click at [1373, 159] on input at bounding box center [1407, 162] width 120 height 23
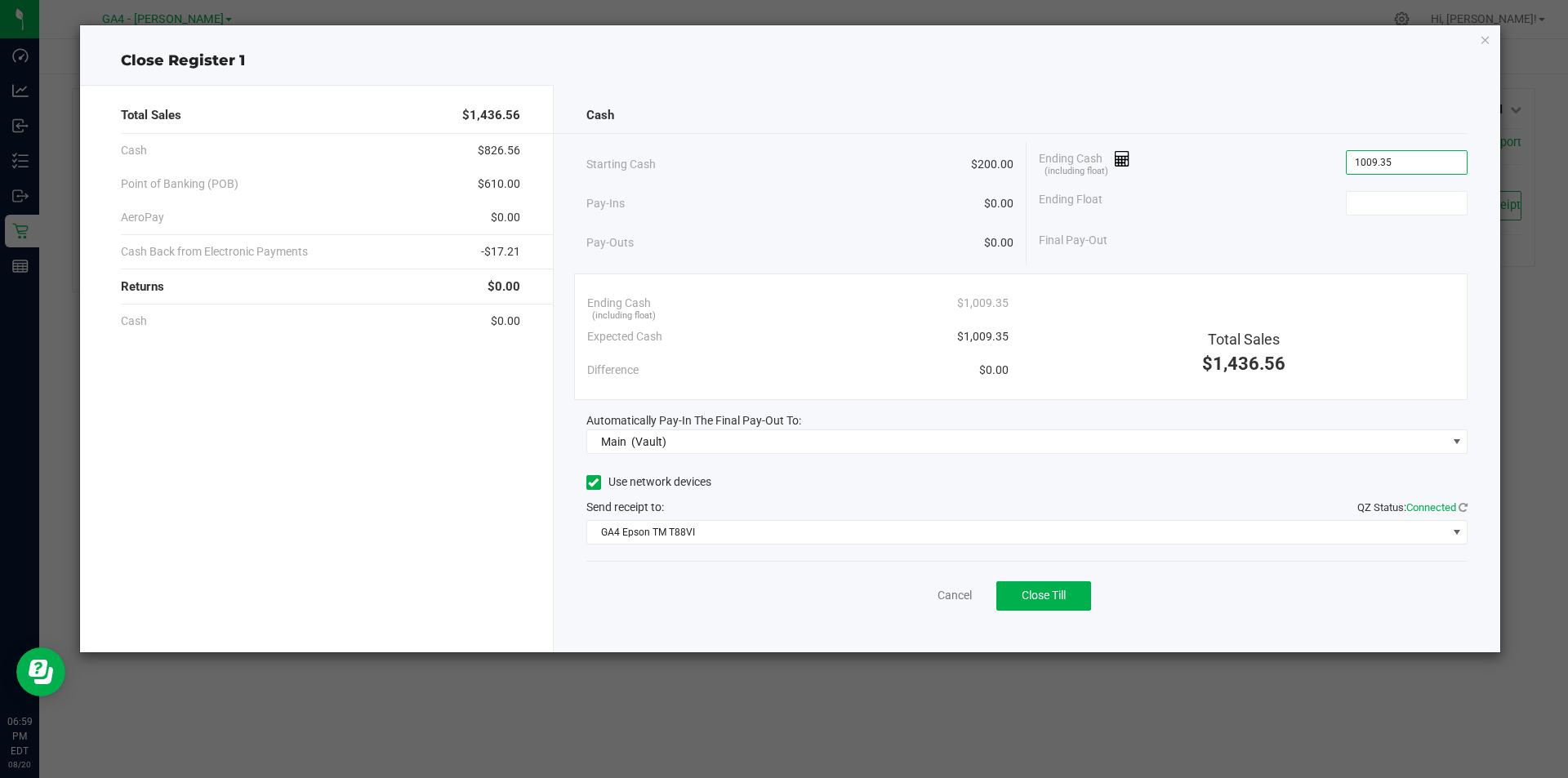
type input "$1,009.35"
type input "$200.00"
click at [870, 224] on div "Pay-Outs $0.00" at bounding box center [801, 243] width 428 height 45
click at [1056, 597] on span "Close Till" at bounding box center [1044, 595] width 44 height 13
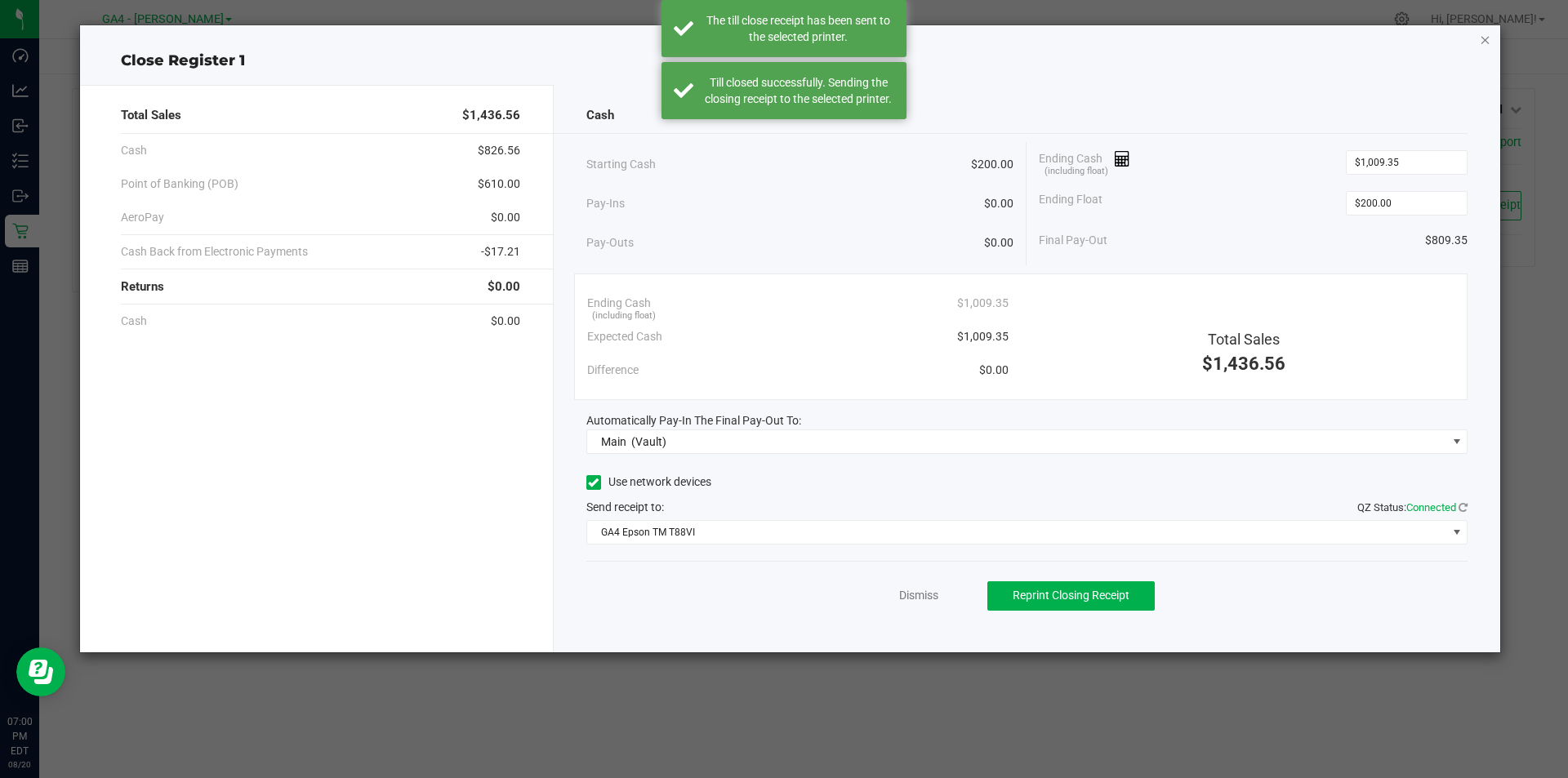
click at [1485, 43] on icon "button" at bounding box center [1485, 38] width 11 height 20
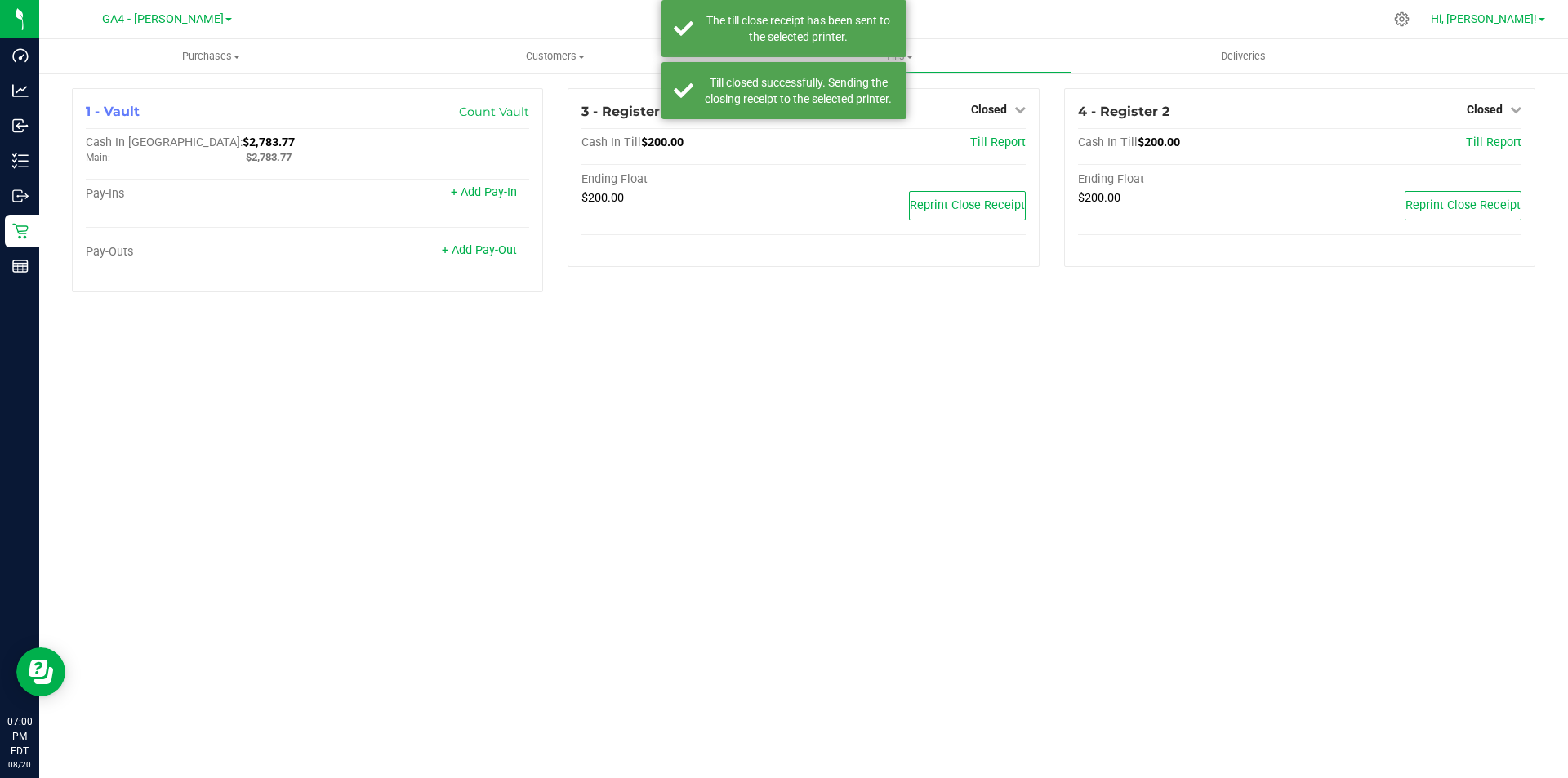
click at [1514, 20] on span "Hi, [PERSON_NAME]!" at bounding box center [1484, 18] width 107 height 13
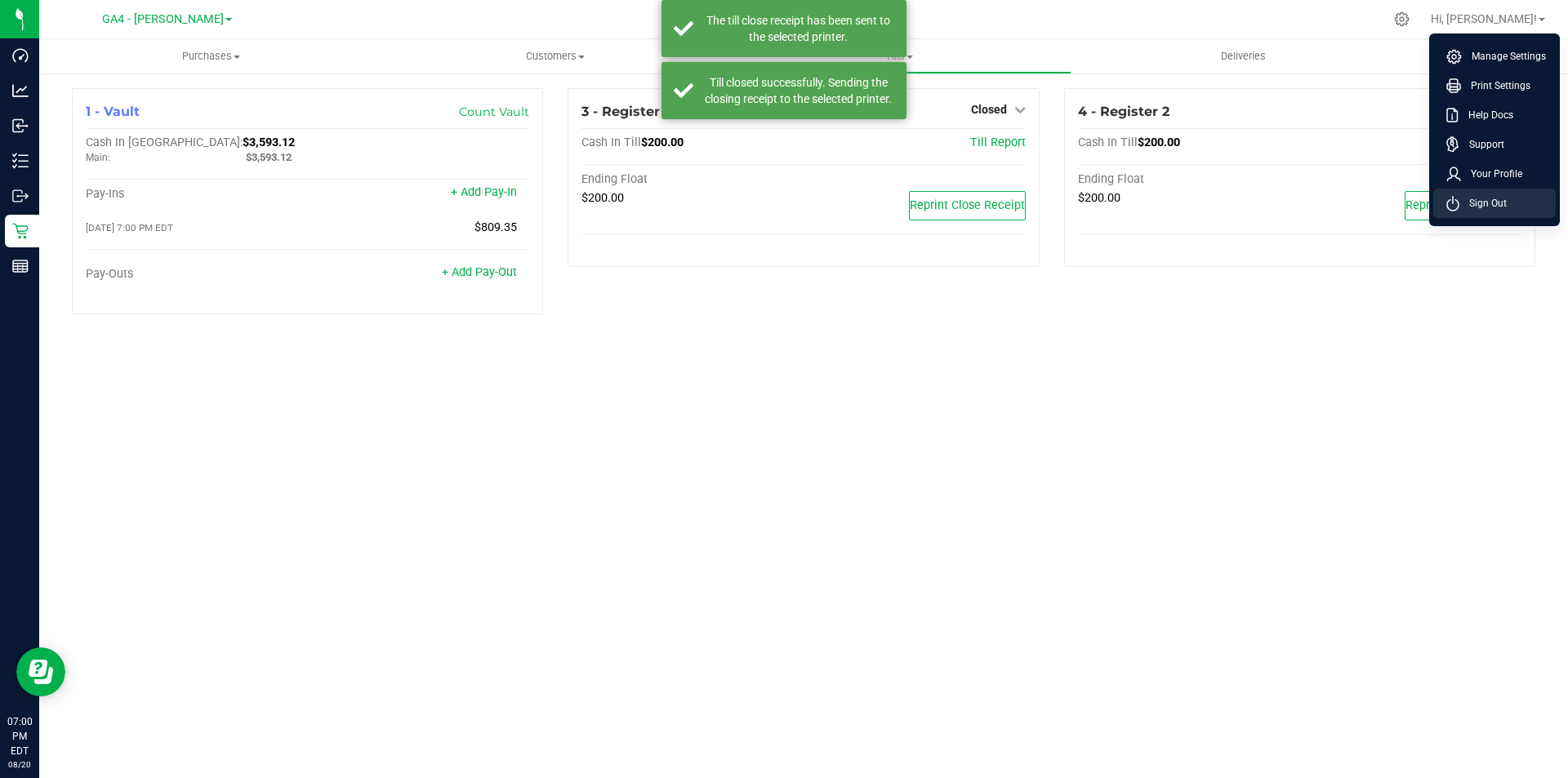
click at [1499, 199] on span "Sign Out" at bounding box center [1484, 203] width 48 height 16
